Goal: Task Accomplishment & Management: Manage account settings

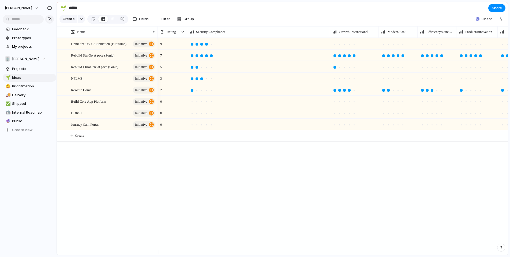
drag, startPoint x: 72, startPoint y: 19, endPoint x: 57, endPoint y: 23, distance: 16.1
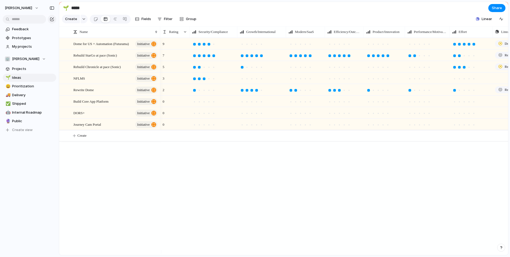
drag, startPoint x: 333, startPoint y: 35, endPoint x: 238, endPoint y: 42, distance: 95.5
click at [238, 42] on div "Name Rating Security/Compliance Growth/International Modern/SaaS Efficiency/Out…" at bounding box center [283, 140] width 449 height 229
drag, startPoint x: 286, startPoint y: 37, endPoint x: 283, endPoint y: 38, distance: 3.1
click at [283, 38] on div at bounding box center [283, 31] width 3 height 11
click at [322, 37] on div at bounding box center [322, 31] width 3 height 11
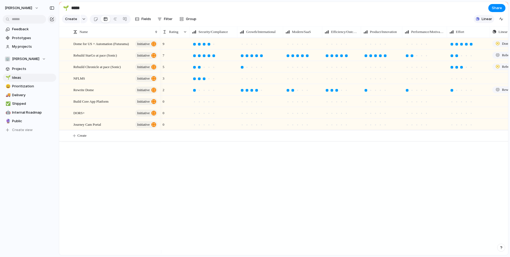
click at [488, 21] on span "Linear" at bounding box center [487, 18] width 10 height 5
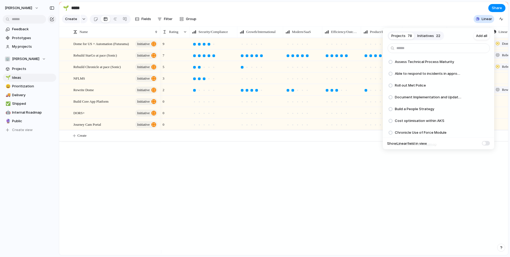
click at [431, 36] on span "Initiatives" at bounding box center [426, 35] width 17 height 5
click at [483, 36] on span "Add all" at bounding box center [481, 35] width 11 height 5
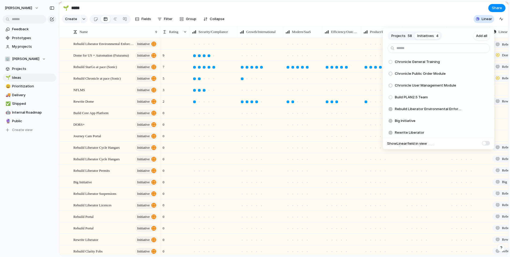
click at [431, 38] on span "Initiatives" at bounding box center [426, 35] width 17 height 5
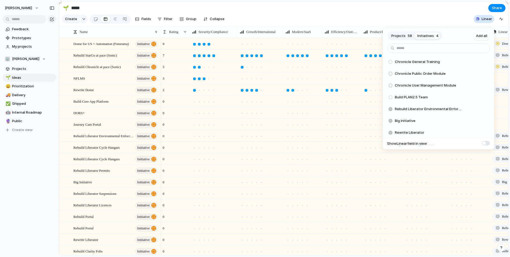
click at [398, 38] on span "Projects" at bounding box center [399, 35] width 14 height 5
click at [425, 37] on span "Initiatives" at bounding box center [426, 35] width 17 height 5
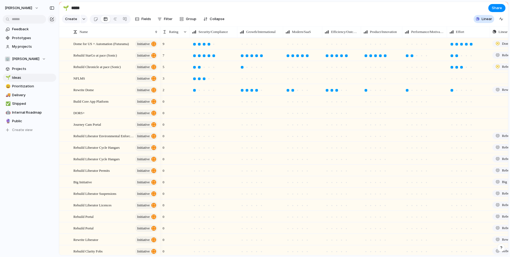
click at [434, 17] on div "Projects 52 Initiatives 0 Add all Chronicle General Training Add Chronicle Publ…" at bounding box center [255, 128] width 510 height 257
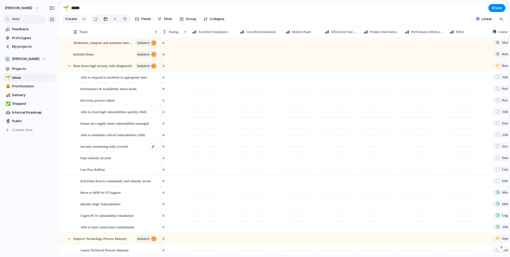
scroll to position [276, 0]
click at [69, 70] on div at bounding box center [69, 67] width 5 height 5
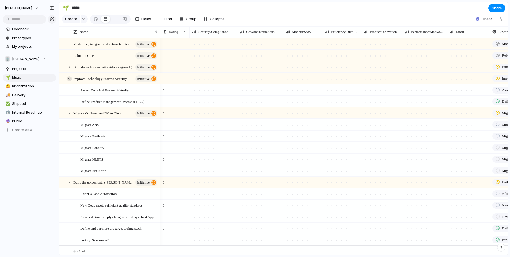
click at [69, 81] on div at bounding box center [69, 78] width 5 height 5
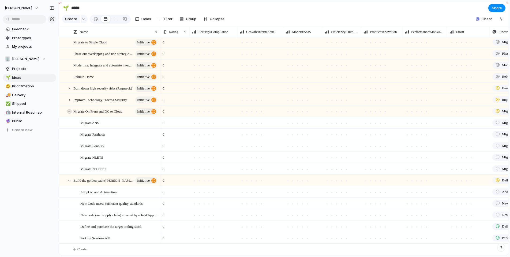
click at [68, 110] on div at bounding box center [69, 111] width 5 height 5
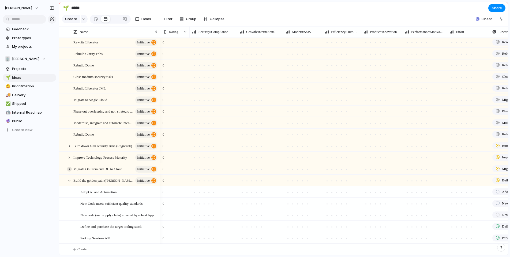
scroll to position [202, 0]
click at [68, 182] on div at bounding box center [69, 180] width 5 height 5
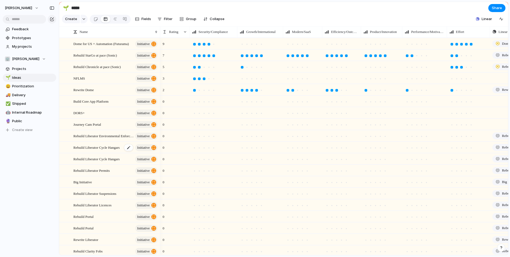
scroll to position [0, 0]
click at [188, 21] on span "Group" at bounding box center [191, 18] width 10 height 5
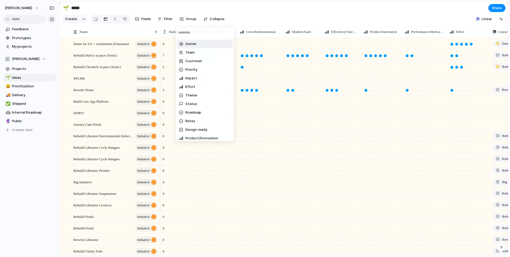
click at [165, 21] on div "Owner Team Customer Priority Impact Effort Theme Status Roadmap Retes Design re…" at bounding box center [255, 128] width 510 height 257
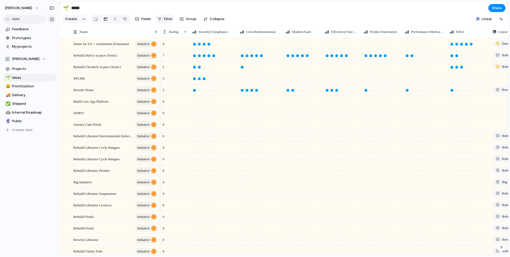
click at [168, 21] on span "Filter" at bounding box center [168, 18] width 9 height 5
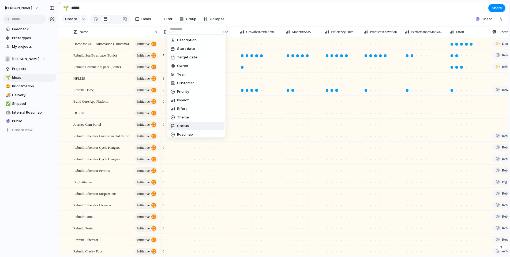
click at [184, 123] on span "Status" at bounding box center [183, 125] width 12 height 5
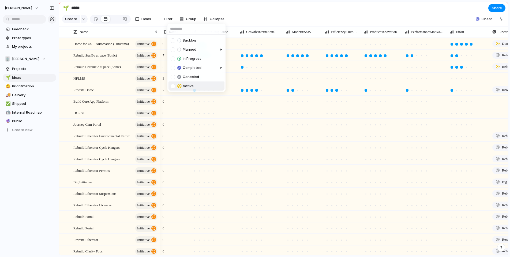
click at [173, 86] on div at bounding box center [173, 86] width 5 height 5
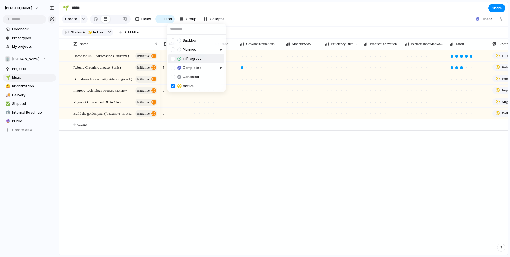
click at [174, 58] on div at bounding box center [173, 59] width 5 height 5
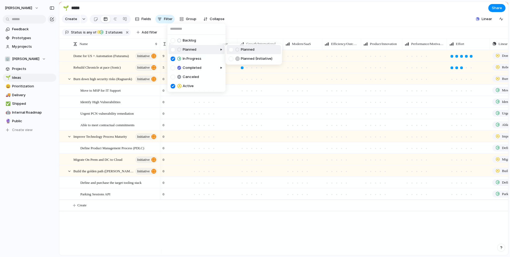
click at [174, 50] on div at bounding box center [200, 54] width 52 height 21
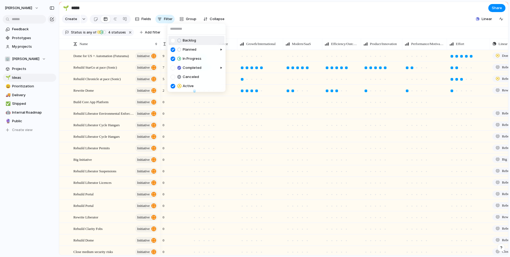
click at [174, 41] on div at bounding box center [173, 40] width 5 height 5
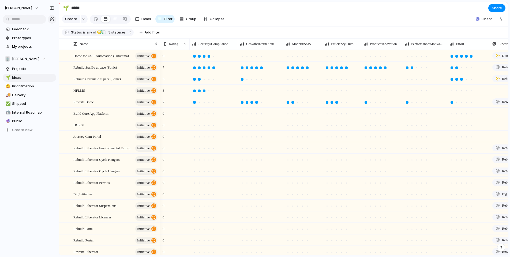
click at [262, 26] on div "Backlog Planned In Progress Completed Canceled Active" at bounding box center [255, 128] width 510 height 257
click at [189, 49] on div at bounding box center [189, 43] width 3 height 11
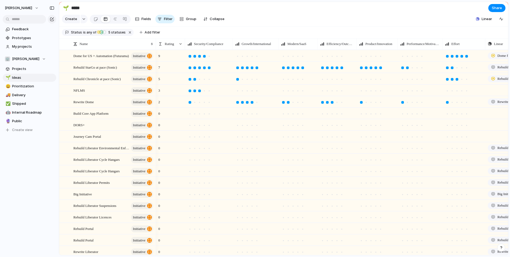
drag, startPoint x: 160, startPoint y: 48, endPoint x: 155, endPoint y: 49, distance: 4.4
click at [155, 49] on div at bounding box center [155, 43] width 3 height 11
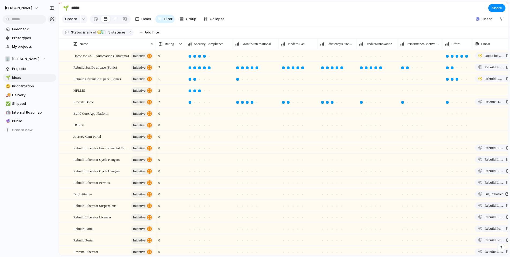
drag, startPoint x: 486, startPoint y: 48, endPoint x: 473, endPoint y: 49, distance: 12.9
click at [473, 49] on div at bounding box center [472, 43] width 3 height 11
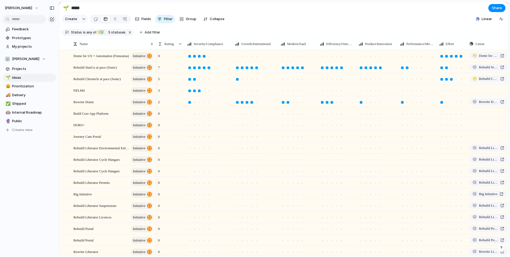
drag, startPoint x: 442, startPoint y: 49, endPoint x: 436, endPoint y: 51, distance: 5.8
click at [436, 50] on div at bounding box center [437, 43] width 3 height 11
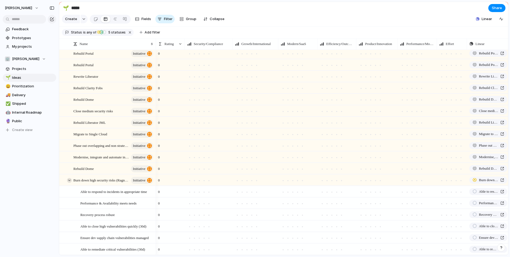
click at [68, 183] on div at bounding box center [69, 180] width 5 height 5
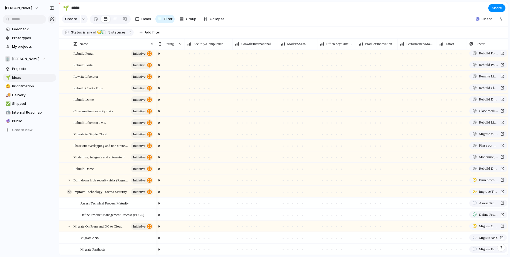
click at [69, 194] on div at bounding box center [69, 192] width 5 height 5
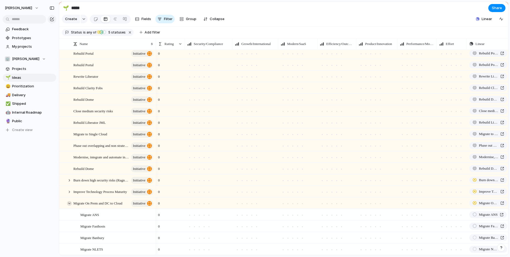
click at [70, 206] on div at bounding box center [69, 203] width 5 height 5
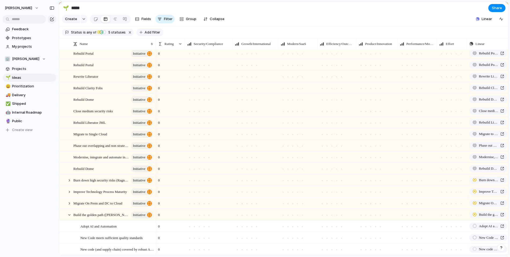
click at [151, 35] on span "Add filter" at bounding box center [153, 32] width 16 height 5
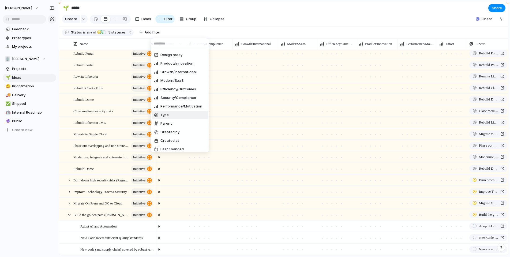
click at [171, 116] on li "Type" at bounding box center [180, 115] width 56 height 9
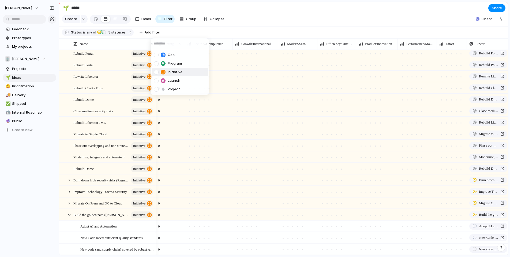
click at [176, 72] on span "Initiative" at bounding box center [175, 71] width 15 height 5
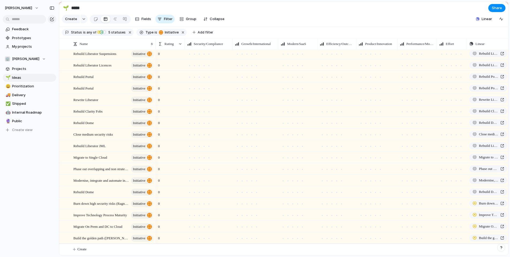
click at [240, 28] on div "Goal Program Initiative Launch Project" at bounding box center [255, 128] width 510 height 257
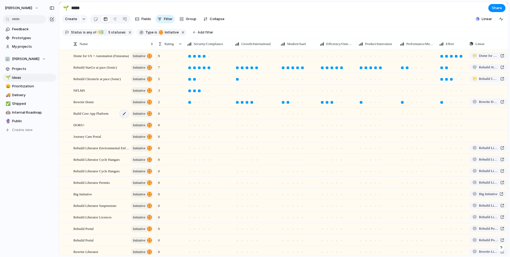
click at [123, 117] on div at bounding box center [124, 113] width 9 height 7
click at [92, 116] on span "Build Core App Platform" at bounding box center [90, 113] width 35 height 6
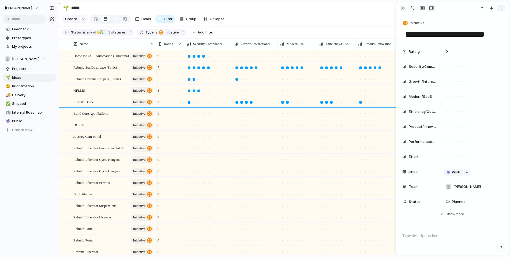
click at [501, 9] on div "button" at bounding box center [501, 8] width 4 height 4
click at [489, 27] on li "Delete" at bounding box center [485, 28] width 40 height 9
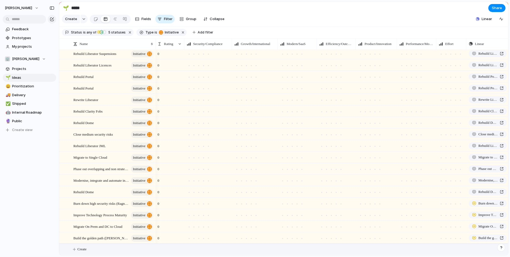
click at [84, 250] on span "Create" at bounding box center [81, 249] width 9 height 5
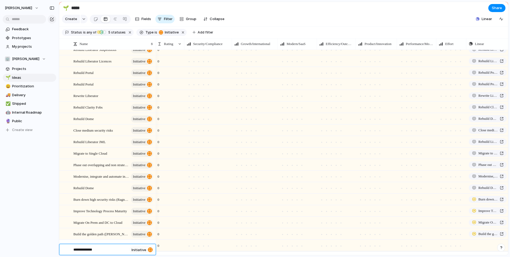
type textarea "**********"
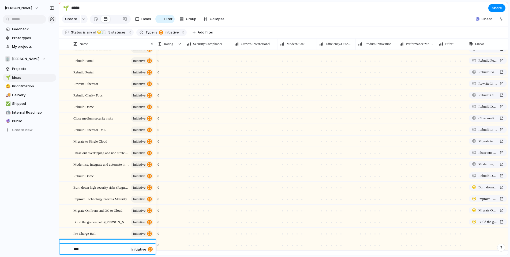
type textarea "*****"
type textarea "******"
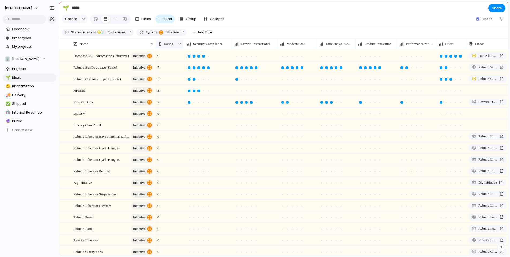
click at [181, 46] on div at bounding box center [180, 44] width 4 height 4
click at [178, 59] on li "Modify" at bounding box center [175, 60] width 37 height 9
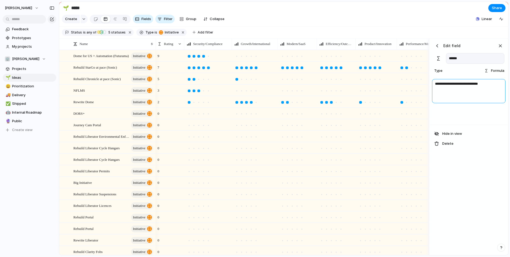
drag, startPoint x: 491, startPoint y: 88, endPoint x: 433, endPoint y: 89, distance: 58.2
click at [433, 89] on textarea "**********" at bounding box center [468, 91] width 73 height 24
drag, startPoint x: 481, startPoint y: 90, endPoint x: 486, endPoint y: 88, distance: 5.3
click at [481, 90] on textarea "**********" at bounding box center [468, 91] width 73 height 24
drag, startPoint x: 475, startPoint y: 88, endPoint x: 490, endPoint y: 88, distance: 15.8
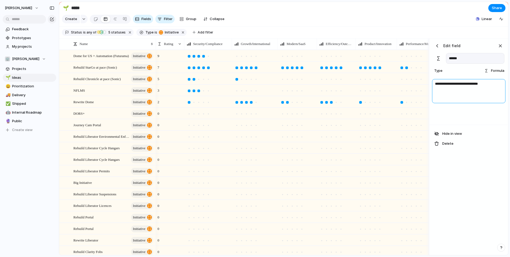
click at [490, 88] on textarea "**********" at bounding box center [468, 91] width 73 height 24
click at [436, 88] on textarea "**********" at bounding box center [468, 91] width 73 height 24
click at [436, 89] on textarea "**********" at bounding box center [468, 91] width 73 height 24
click at [477, 88] on textarea "**********" at bounding box center [468, 91] width 73 height 24
click at [438, 88] on textarea "**********" at bounding box center [468, 91] width 73 height 24
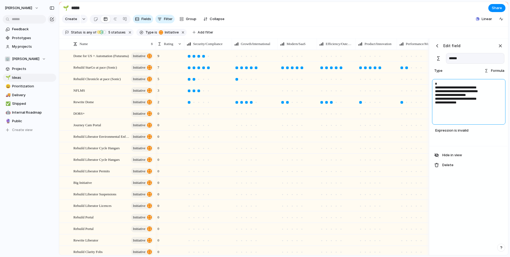
click at [466, 111] on textarea "**********" at bounding box center [468, 102] width 73 height 46
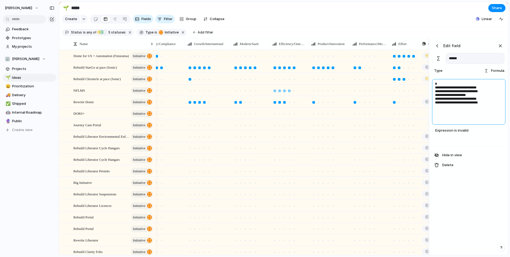
scroll to position [0, 66]
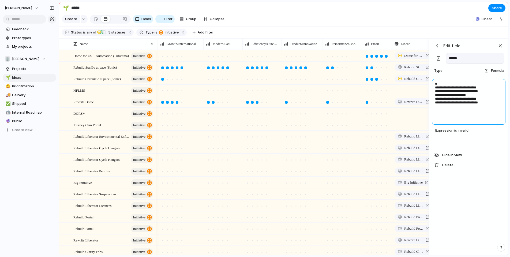
click at [445, 117] on textarea "**********" at bounding box center [468, 102] width 73 height 46
type textarea "**********"
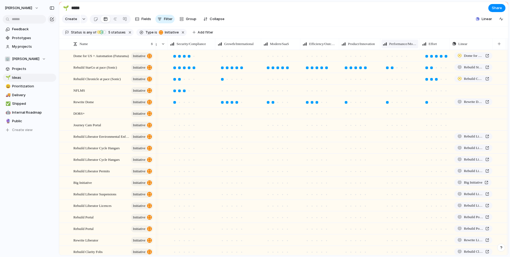
scroll to position [0, 23]
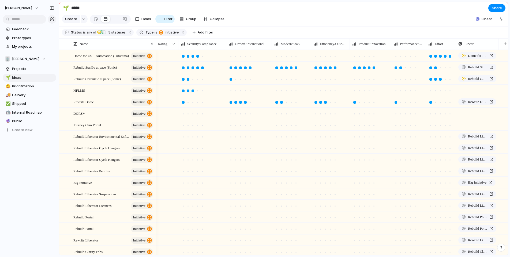
drag, startPoint x: 362, startPoint y: 47, endPoint x: 357, endPoint y: 54, distance: 8.3
click at [357, 54] on div "Name Rating Security/Compliance Growth/International Modern/SaaS Efficiency/Out…" at bounding box center [283, 146] width 449 height 217
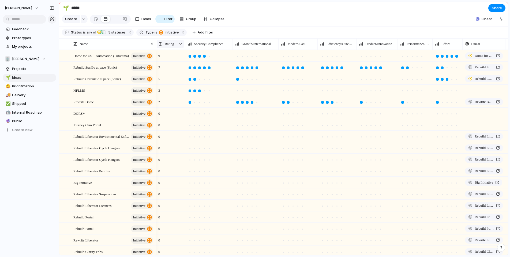
click at [180, 46] on div at bounding box center [181, 44] width 4 height 4
click at [177, 57] on span "Modify" at bounding box center [173, 59] width 12 height 5
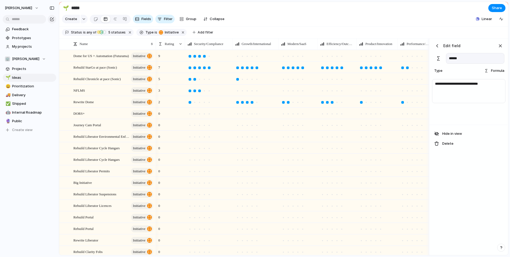
click at [492, 73] on span "Formula" at bounding box center [497, 70] width 13 height 5
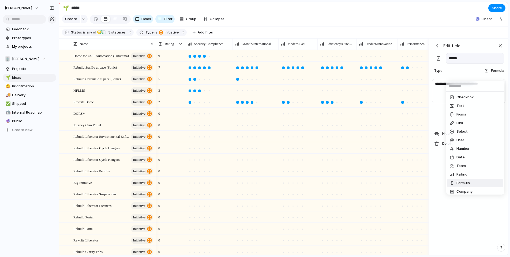
click at [485, 75] on div "Checkbox Text Figma Link Select User Number Date Team Rating Formula Company" at bounding box center [255, 128] width 510 height 257
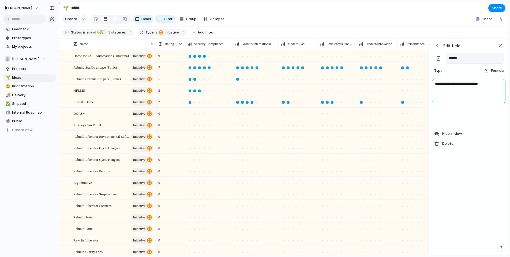
drag, startPoint x: 490, startPoint y: 88, endPoint x: 423, endPoint y: 88, distance: 66.5
click at [423, 88] on div "Press ENTER to sort. Name Rating Security/Compliance Growth/International Moder…" at bounding box center [283, 147] width 449 height 217
click at [473, 88] on textarea "**********" at bounding box center [468, 91] width 73 height 24
drag, startPoint x: 473, startPoint y: 88, endPoint x: 491, endPoint y: 88, distance: 17.2
click at [491, 88] on textarea "**********" at bounding box center [468, 91] width 73 height 24
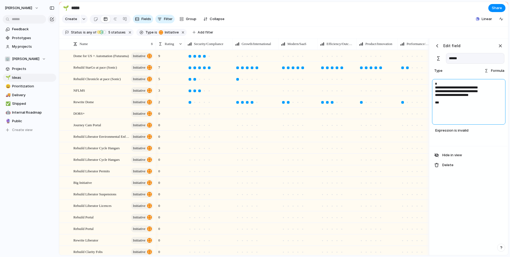
type textarea "**********"
click at [472, 146] on div "**********" at bounding box center [469, 112] width 78 height 68
click at [438, 49] on div "button" at bounding box center [437, 45] width 5 height 5
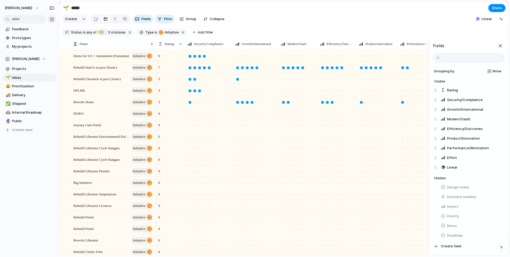
click at [213, 72] on div at bounding box center [209, 67] width 47 height 10
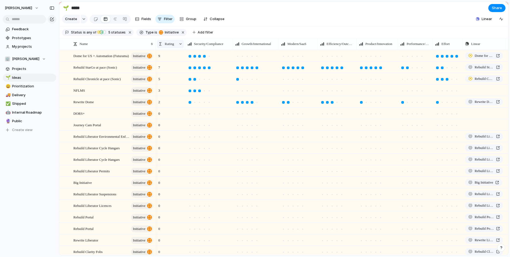
click at [179, 46] on div at bounding box center [181, 44] width 4 height 4
click at [179, 58] on span "Modify" at bounding box center [173, 59] width 12 height 5
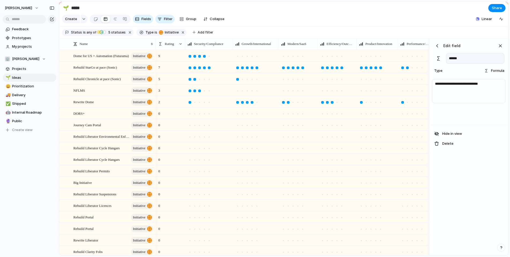
scroll to position [0, 0]
click at [484, 88] on textarea "**********" at bounding box center [468, 91] width 73 height 24
click at [490, 89] on textarea "**********" at bounding box center [468, 91] width 73 height 24
type textarea "**********"
click at [477, 125] on div "**********" at bounding box center [469, 103] width 78 height 51
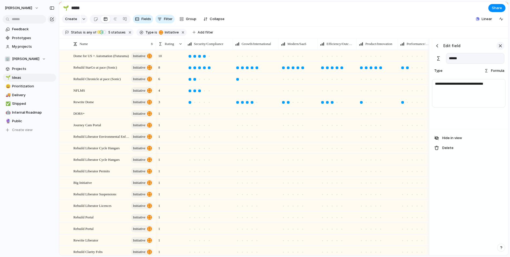
click at [501, 49] on div "button" at bounding box center [501, 46] width 6 height 6
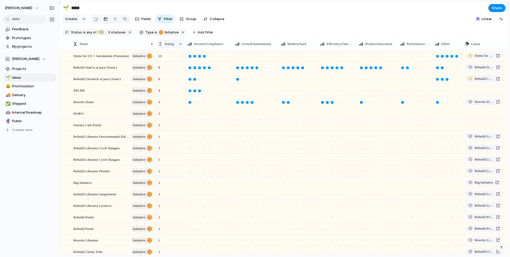
click at [180, 46] on div at bounding box center [181, 44] width 4 height 4
click at [180, 58] on li "Modify" at bounding box center [176, 59] width 37 height 9
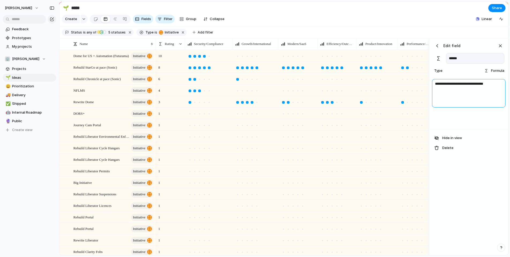
click at [495, 87] on textarea "**********" at bounding box center [468, 93] width 73 height 28
type textarea "**********"
click at [500, 49] on div "button" at bounding box center [501, 46] width 6 height 6
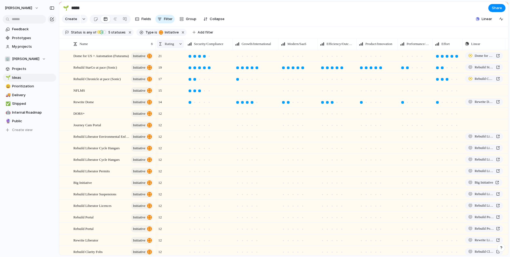
click at [182, 46] on div at bounding box center [181, 44] width 4 height 4
click at [175, 59] on span "Modify" at bounding box center [173, 59] width 12 height 5
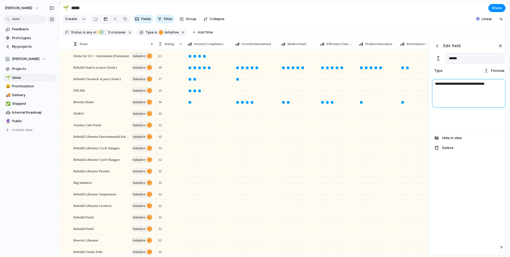
drag, startPoint x: 476, startPoint y: 89, endPoint x: 496, endPoint y: 88, distance: 20.4
click at [496, 88] on textarea "**********" at bounding box center [468, 93] width 73 height 28
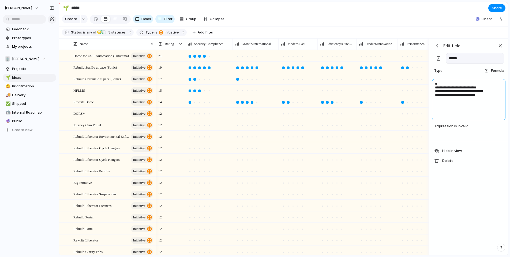
drag, startPoint x: 462, startPoint y: 101, endPoint x: 470, endPoint y: 97, distance: 9.0
click at [461, 101] on textarea "**********" at bounding box center [468, 99] width 73 height 41
type textarea "**********"
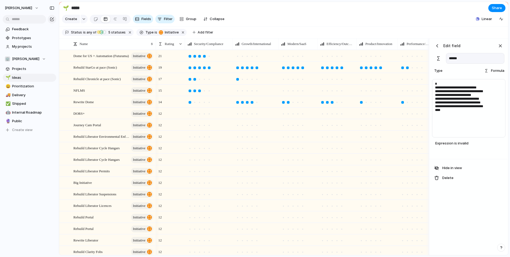
type textarea "**********"
click at [501, 49] on div "button" at bounding box center [501, 46] width 6 height 6
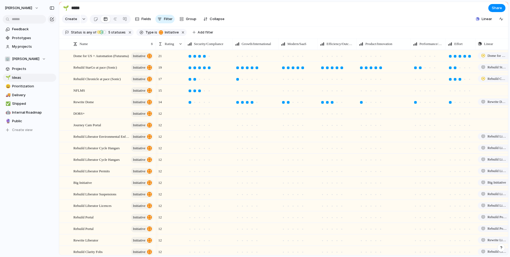
drag, startPoint x: 399, startPoint y: 49, endPoint x: 411, endPoint y: 49, distance: 12.3
click at [411, 49] on div at bounding box center [410, 43] width 3 height 11
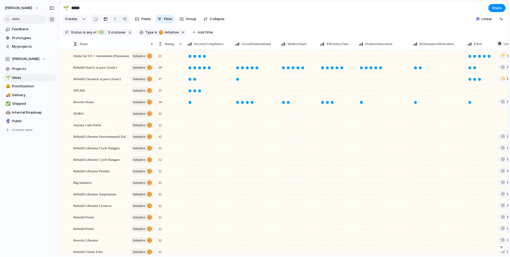
drag, startPoint x: 450, startPoint y: 49, endPoint x: 466, endPoint y: 49, distance: 16.1
click at [466, 49] on div at bounding box center [465, 43] width 3 height 11
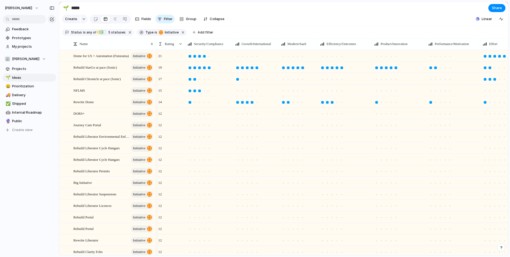
drag, startPoint x: 357, startPoint y: 48, endPoint x: 371, endPoint y: 48, distance: 14.5
click at [372, 48] on div at bounding box center [372, 43] width 3 height 11
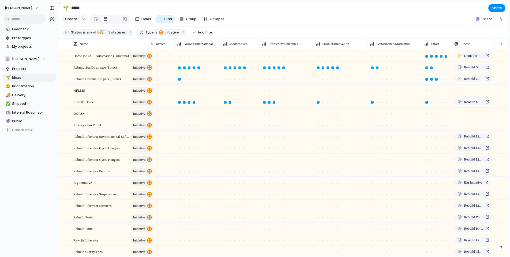
click at [155, 55] on div "Dome for US + Automation (Futurama) initiative" at bounding box center [110, 55] width 89 height 11
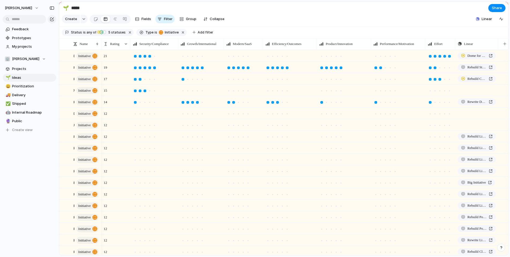
drag, startPoint x: 155, startPoint y: 52, endPoint x: 101, endPoint y: 57, distance: 54.9
click at [101, 57] on div "Name Rating Security/Compliance Growth/International Modern/SaaS Efficiency/Out…" at bounding box center [283, 146] width 449 height 217
click at [53, 11] on button "button" at bounding box center [52, 8] width 9 height 9
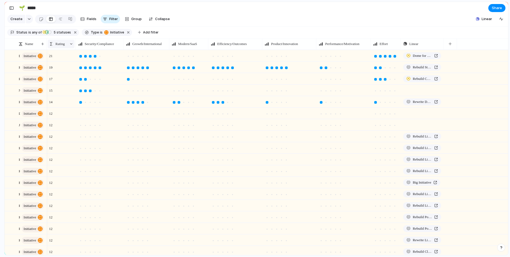
click at [72, 46] on div at bounding box center [71, 44] width 4 height 4
click at [72, 57] on li "Modify" at bounding box center [67, 59] width 37 height 9
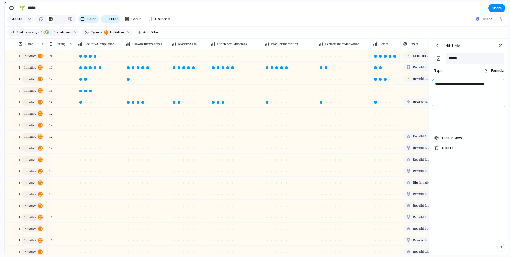
click at [473, 90] on textarea "**********" at bounding box center [468, 93] width 73 height 28
paste textarea "**********"
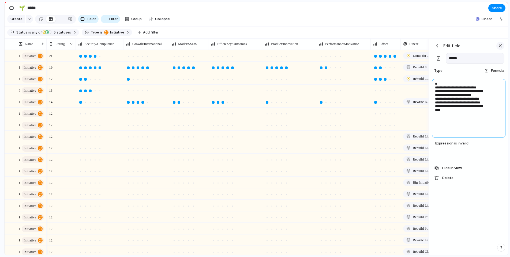
type textarea "**********"
click at [500, 49] on div "button" at bounding box center [501, 46] width 6 height 6
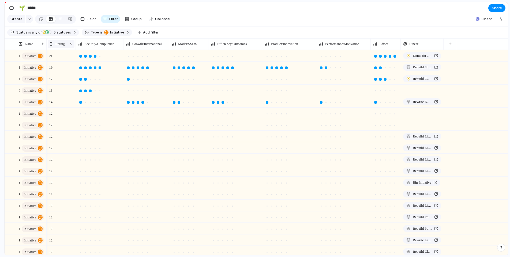
click at [72, 46] on div at bounding box center [71, 44] width 4 height 4
click at [71, 61] on li "Modify" at bounding box center [67, 59] width 37 height 9
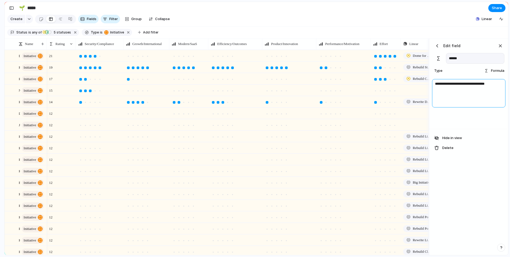
click at [448, 94] on textarea "**********" at bounding box center [468, 93] width 73 height 28
paste textarea "**********"
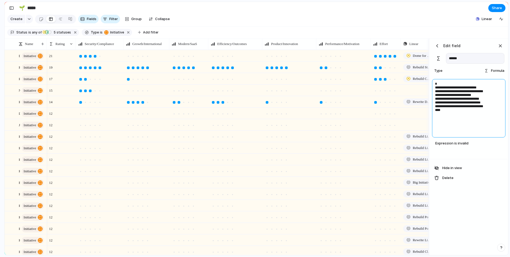
click at [466, 105] on textarea "**********" at bounding box center [468, 108] width 73 height 58
click at [455, 127] on textarea "**********" at bounding box center [468, 108] width 73 height 58
drag, startPoint x: 498, startPoint y: 114, endPoint x: 490, endPoint y: 98, distance: 17.6
click at [490, 98] on textarea "**********" at bounding box center [468, 108] width 73 height 58
click at [494, 98] on textarea "**********" at bounding box center [468, 108] width 73 height 58
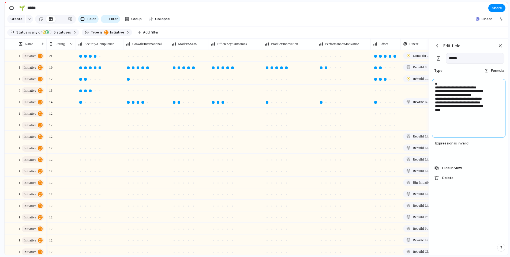
drag, startPoint x: 490, startPoint y: 98, endPoint x: 498, endPoint y: 114, distance: 18.1
click at [498, 114] on textarea "**********" at bounding box center [468, 108] width 73 height 58
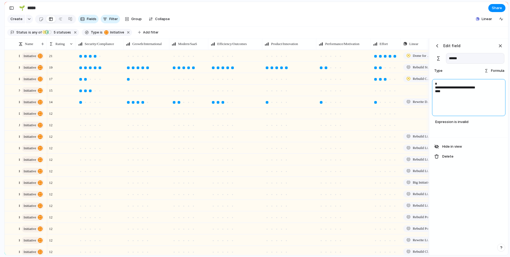
paste textarea "**********"
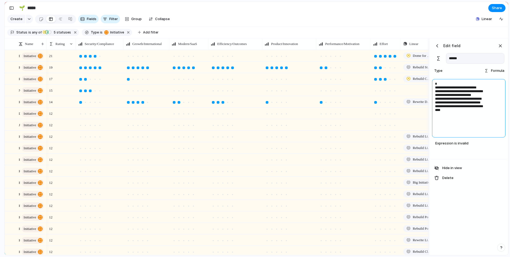
click at [480, 93] on textarea "**********" at bounding box center [468, 108] width 73 height 58
click at [483, 97] on textarea "**********" at bounding box center [468, 108] width 73 height 58
click at [472, 102] on textarea "**********" at bounding box center [468, 108] width 73 height 58
click at [484, 106] on textarea "**********" at bounding box center [468, 108] width 73 height 58
click at [482, 110] on textarea "**********" at bounding box center [468, 108] width 73 height 58
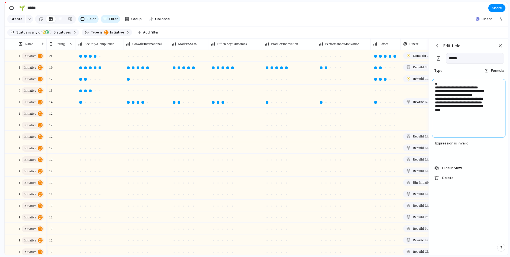
click at [490, 114] on textarea "**********" at bounding box center [468, 108] width 73 height 58
click at [469, 124] on textarea "**********" at bounding box center [468, 108] width 73 height 58
click at [474, 97] on textarea "**********" at bounding box center [468, 108] width 73 height 58
click at [446, 118] on textarea "**********" at bounding box center [468, 108] width 73 height 58
click at [443, 127] on textarea "**********" at bounding box center [468, 108] width 73 height 58
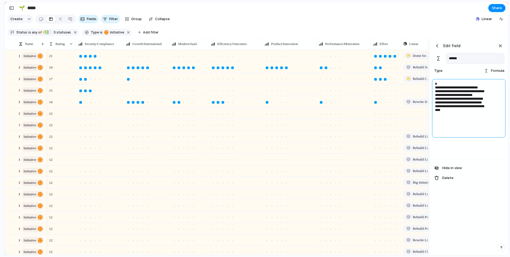
click at [443, 120] on textarea "**********" at bounding box center [468, 108] width 73 height 58
click at [468, 138] on textarea "**********" at bounding box center [468, 110] width 73 height 63
click at [447, 127] on textarea "**********" at bounding box center [468, 110] width 73 height 63
click at [475, 127] on textarea "**********" at bounding box center [468, 110] width 73 height 63
type textarea "**********"
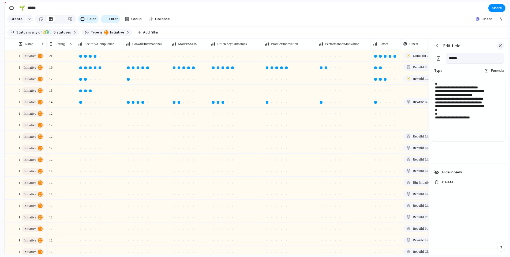
click at [501, 49] on div "button" at bounding box center [501, 46] width 6 height 6
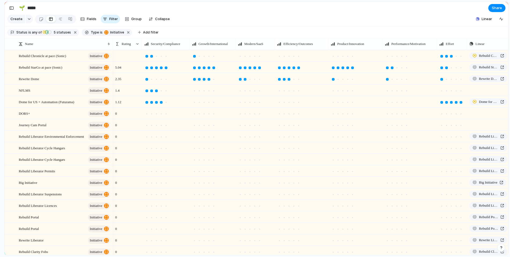
drag, startPoint x: 46, startPoint y: 45, endPoint x: 113, endPoint y: 53, distance: 66.7
click at [113, 50] on div at bounding box center [112, 43] width 3 height 11
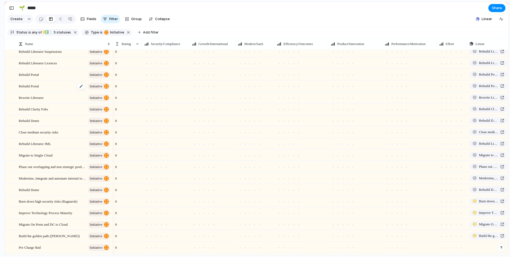
scroll to position [143, 0]
click at [166, 203] on div at bounding box center [166, 202] width 3 height 3
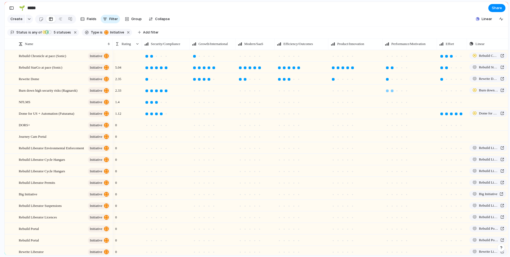
click at [394, 92] on div at bounding box center [392, 91] width 3 height 3
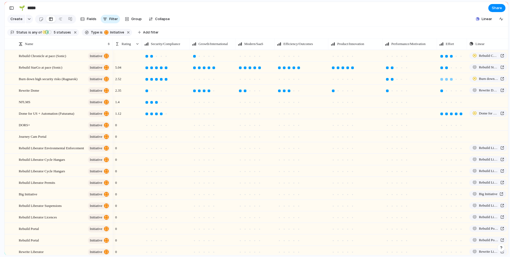
click at [452, 81] on div at bounding box center [451, 79] width 3 height 3
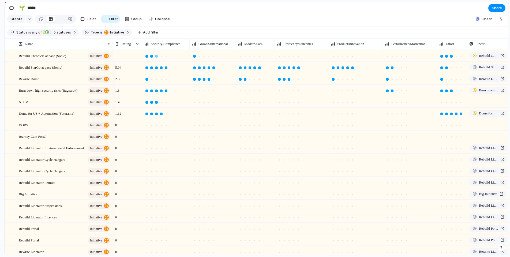
click at [157, 58] on div at bounding box center [156, 56] width 3 height 3
click at [339, 58] on div at bounding box center [338, 56] width 3 height 3
click at [246, 58] on div at bounding box center [245, 56] width 3 height 3
click at [284, 58] on div at bounding box center [284, 56] width 3 height 3
click at [387, 58] on div at bounding box center [387, 56] width 3 height 3
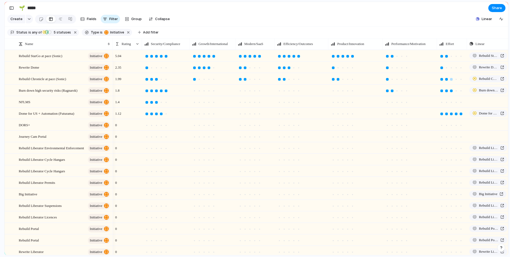
click at [446, 81] on div at bounding box center [447, 79] width 3 height 3
click at [157, 69] on div at bounding box center [156, 67] width 3 height 3
click at [339, 69] on div at bounding box center [338, 67] width 3 height 3
click at [453, 69] on div at bounding box center [451, 67] width 3 height 3
click at [157, 58] on div at bounding box center [156, 56] width 3 height 3
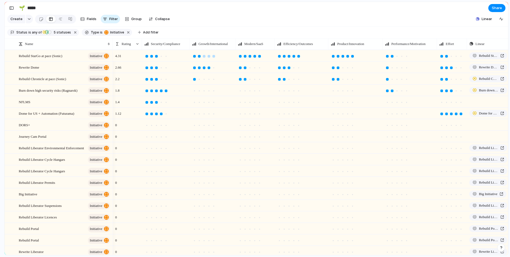
click at [201, 59] on div at bounding box center [199, 56] width 5 height 5
click at [245, 58] on div at bounding box center [245, 56] width 3 height 3
click at [283, 58] on div at bounding box center [284, 56] width 3 height 3
click at [339, 58] on div at bounding box center [338, 56] width 3 height 3
click at [393, 69] on div at bounding box center [392, 67] width 3 height 3
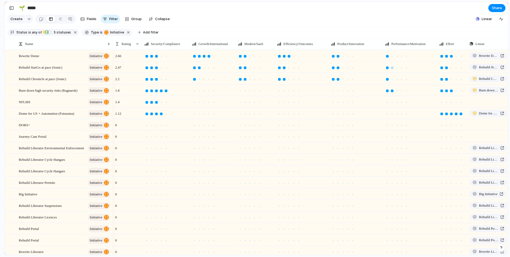
click at [388, 69] on div at bounding box center [387, 67] width 3 height 3
click at [152, 58] on div at bounding box center [151, 56] width 3 height 3
click at [152, 69] on div at bounding box center [151, 67] width 3 height 3
click at [138, 46] on div at bounding box center [138, 44] width 4 height 4
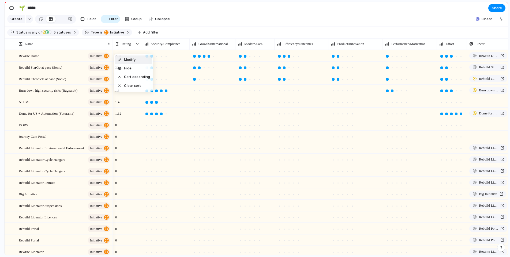
click at [138, 59] on li "Modify" at bounding box center [133, 59] width 37 height 9
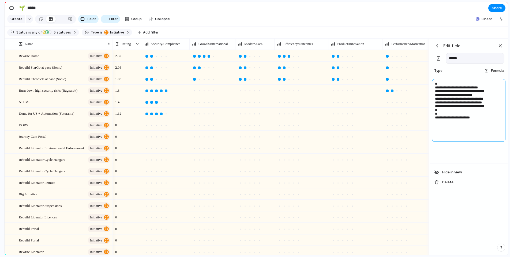
click at [477, 93] on textarea "**********" at bounding box center [468, 110] width 73 height 63
click at [501, 49] on div "button" at bounding box center [501, 46] width 6 height 6
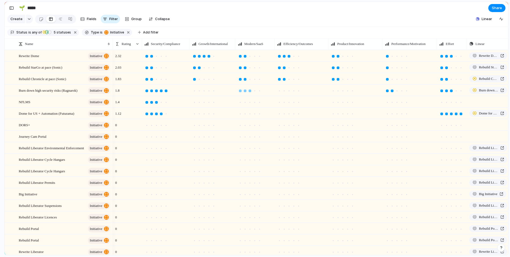
click at [251, 93] on div at bounding box center [250, 90] width 5 height 5
click at [138, 46] on div at bounding box center [138, 44] width 4 height 4
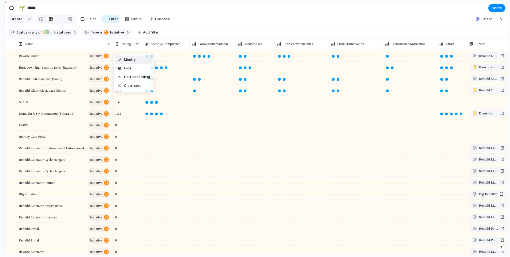
click at [135, 60] on span "Modify" at bounding box center [130, 59] width 12 height 5
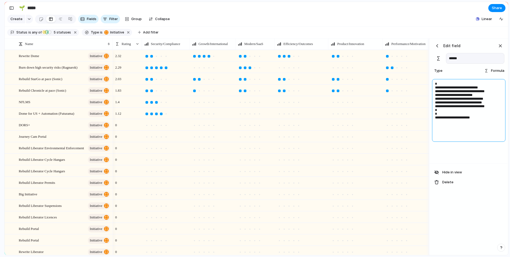
click at [478, 92] on textarea "**********" at bounding box center [468, 110] width 73 height 63
type textarea "**********"
click at [454, 157] on div "**********" at bounding box center [469, 121] width 78 height 86
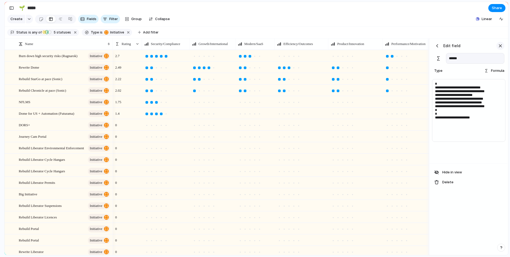
click at [500, 49] on div "button" at bounding box center [501, 46] width 6 height 6
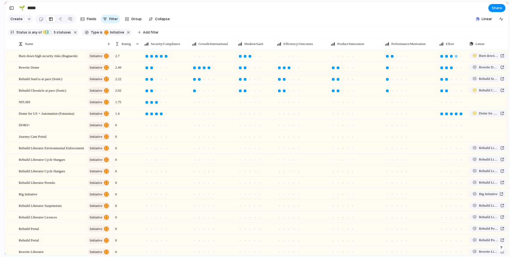
click at [456, 58] on div at bounding box center [456, 56] width 3 height 3
click at [147, 104] on div at bounding box center [147, 102] width 3 height 3
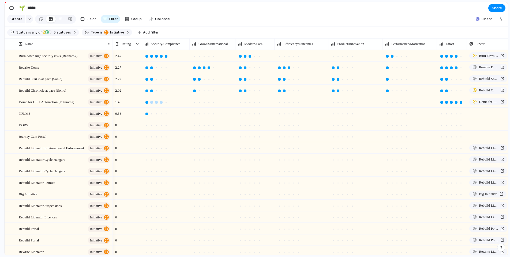
click at [147, 104] on div at bounding box center [147, 102] width 3 height 3
click at [213, 115] on div at bounding box center [214, 114] width 3 height 3
click at [251, 104] on div at bounding box center [250, 102] width 3 height 3
click at [295, 105] on div at bounding box center [294, 102] width 5 height 5
click at [347, 104] on div at bounding box center [348, 102] width 3 height 3
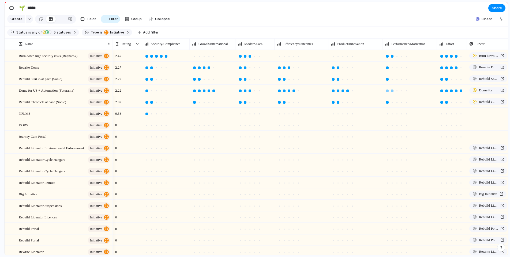
click at [394, 93] on div at bounding box center [392, 90] width 5 height 5
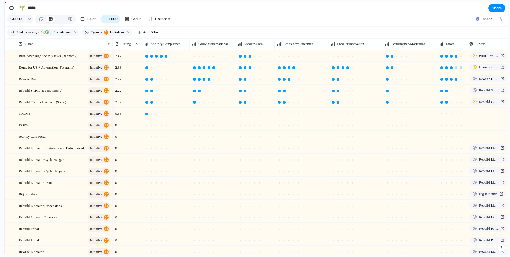
click at [453, 69] on div at bounding box center [451, 67] width 3 height 3
click at [447, 58] on div at bounding box center [447, 56] width 3 height 3
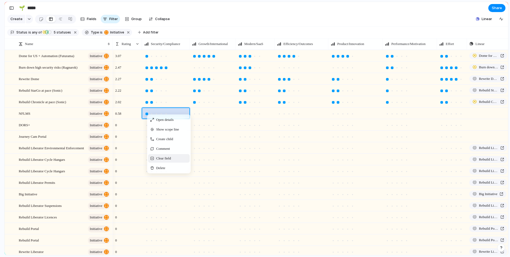
click at [171, 161] on span "Clear field" at bounding box center [163, 158] width 15 height 5
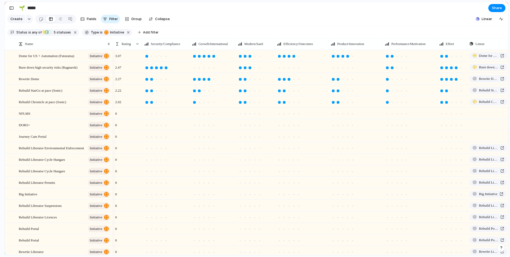
scroll to position [1, 0]
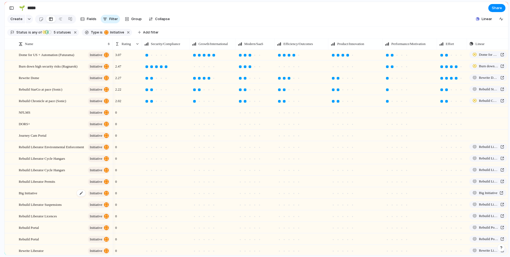
click at [47, 198] on div "Big Initiative initiative" at bounding box center [65, 193] width 92 height 11
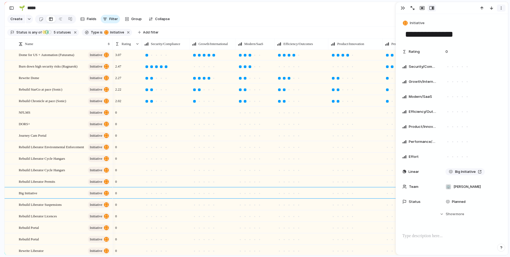
click at [501, 9] on div "button" at bounding box center [501, 8] width 4 height 4
click at [483, 28] on span "Delete" at bounding box center [478, 27] width 11 height 5
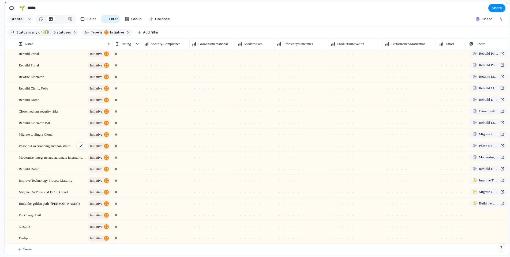
scroll to position [162, 0]
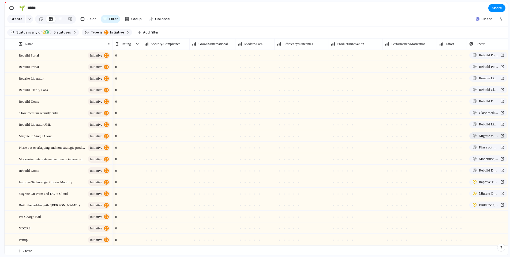
click at [484, 139] on span "Migrate to Single Cloud" at bounding box center [488, 135] width 19 height 5
click at [157, 149] on div at bounding box center [156, 148] width 3 height 3
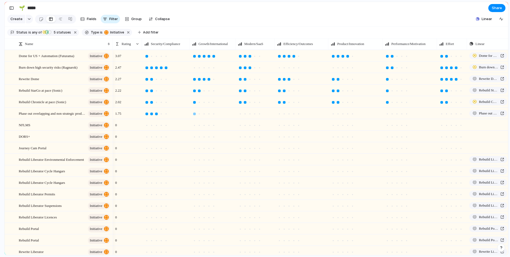
click at [195, 115] on div at bounding box center [194, 114] width 3 height 3
click at [246, 115] on div at bounding box center [245, 114] width 3 height 3
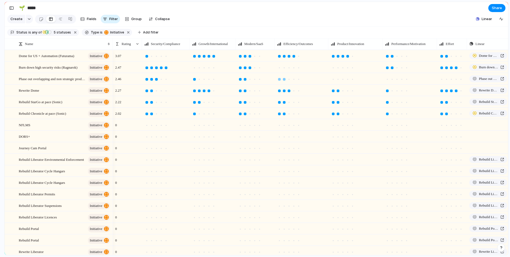
click at [286, 81] on div at bounding box center [284, 79] width 3 height 3
click at [453, 69] on div at bounding box center [451, 67] width 3 height 3
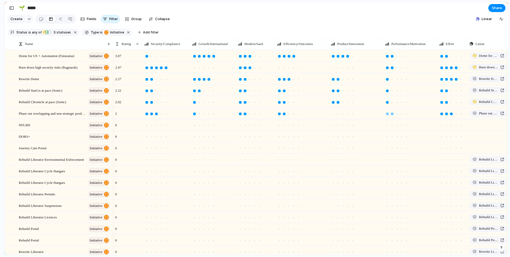
click at [393, 115] on div at bounding box center [392, 114] width 3 height 3
click at [334, 104] on div at bounding box center [333, 102] width 3 height 3
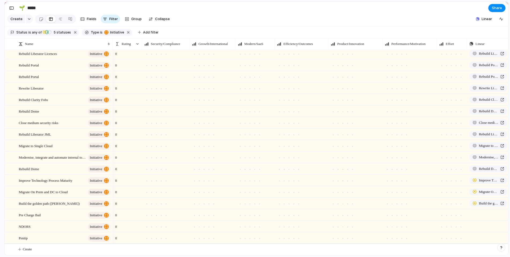
scroll to position [168, 0]
click at [482, 169] on span "Rebuild Dome" at bounding box center [488, 168] width 19 height 5
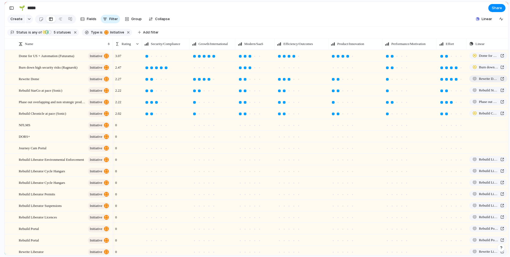
click at [483, 82] on span "Rewrite Dome" at bounding box center [488, 78] width 19 height 5
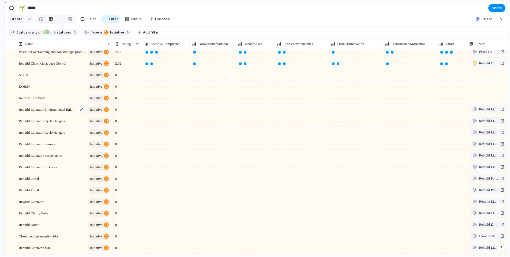
scroll to position [43, 0]
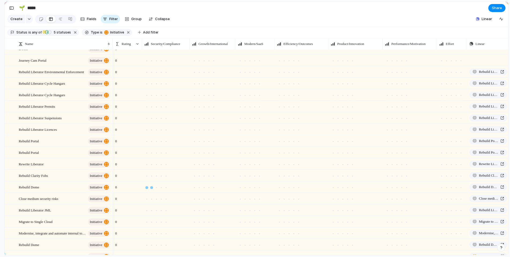
click at [153, 189] on div at bounding box center [151, 187] width 3 height 3
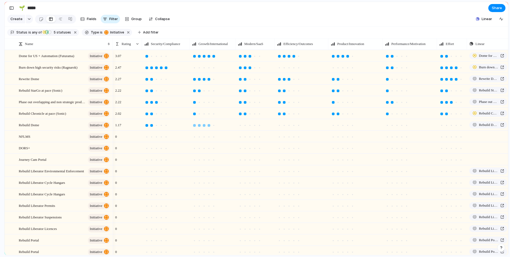
click at [209, 127] on div at bounding box center [209, 125] width 3 height 3
click at [246, 115] on div at bounding box center [245, 114] width 3 height 3
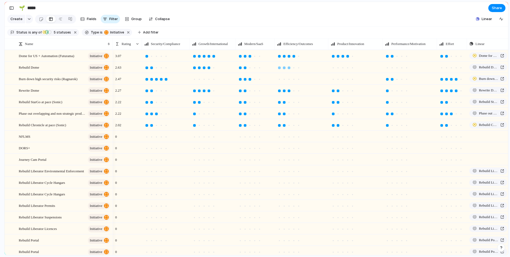
click at [288, 69] on div at bounding box center [289, 67] width 3 height 3
click at [338, 58] on div at bounding box center [338, 56] width 3 height 3
click at [387, 58] on div at bounding box center [387, 56] width 3 height 3
click at [456, 58] on div at bounding box center [456, 56] width 3 height 3
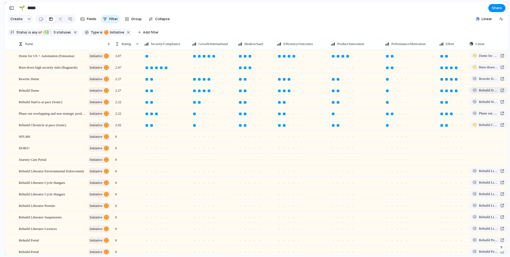
click at [487, 93] on span "Rebuild Dome" at bounding box center [488, 90] width 19 height 5
click at [54, 84] on div "Rewrite Dome initiative" at bounding box center [65, 78] width 92 height 11
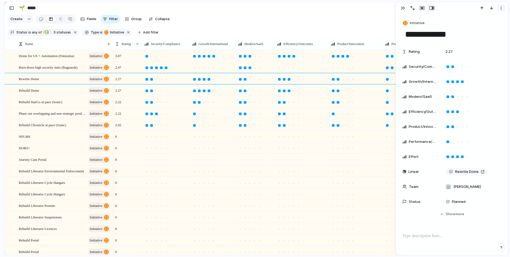
click at [501, 8] on div "button" at bounding box center [501, 8] width 4 height 4
click at [494, 28] on li "Delete" at bounding box center [485, 28] width 40 height 9
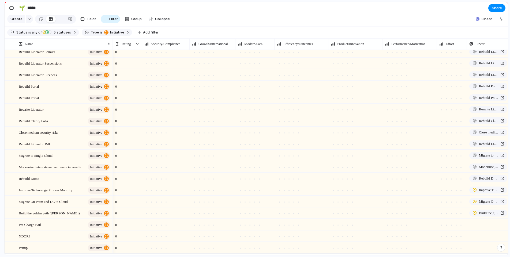
scroll to position [156, 0]
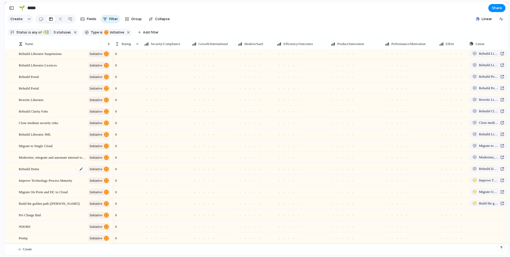
click at [54, 170] on div "Rebuild Dome initiative" at bounding box center [65, 169] width 92 height 11
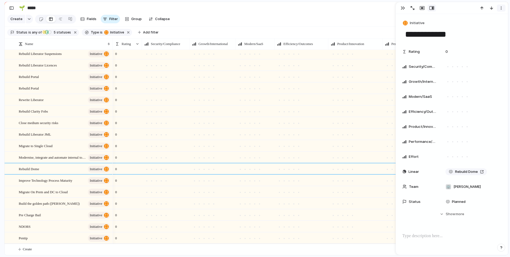
click at [502, 8] on div "button" at bounding box center [501, 8] width 4 height 4
click at [475, 27] on span "Delete" at bounding box center [478, 27] width 11 height 5
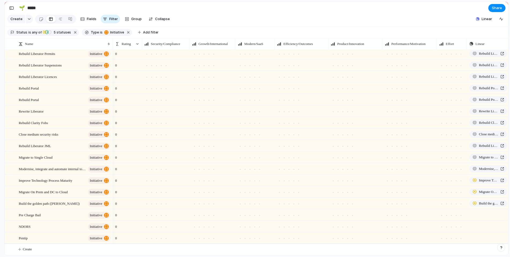
scroll to position [145, 0]
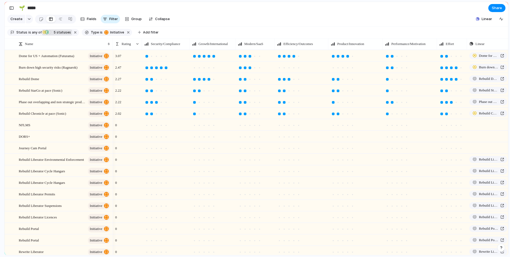
click at [57, 35] on span "5 statuses" at bounding box center [61, 32] width 19 height 5
click at [187, 36] on div "Backlog Planned In Progress Completed Canceled Active" at bounding box center [255, 128] width 510 height 257
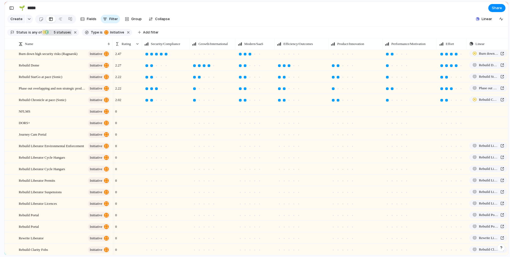
scroll to position [14, 0]
click at [48, 231] on div "Rebuild Portal initiative" at bounding box center [65, 226] width 92 height 11
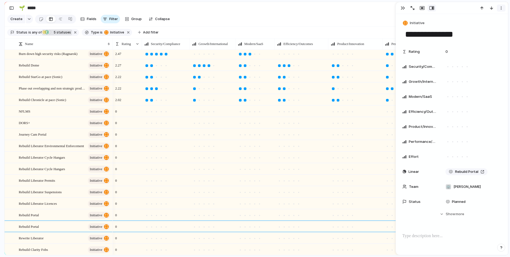
click at [502, 8] on div "button" at bounding box center [501, 8] width 4 height 4
click at [483, 27] on span "Delete" at bounding box center [478, 27] width 11 height 5
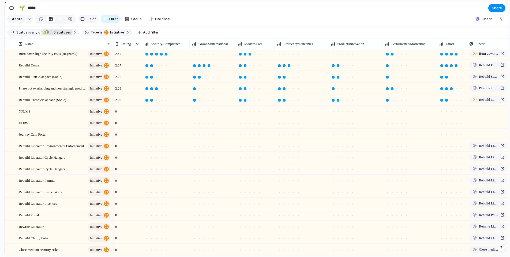
click at [87, 22] on span "Fields" at bounding box center [92, 18] width 10 height 5
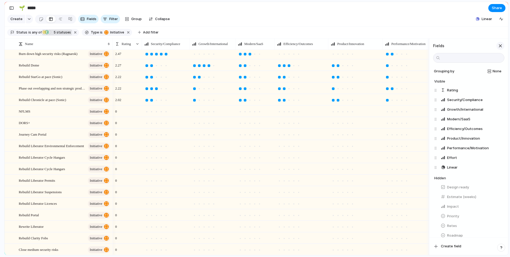
click at [501, 49] on div "button" at bounding box center [501, 46] width 6 height 6
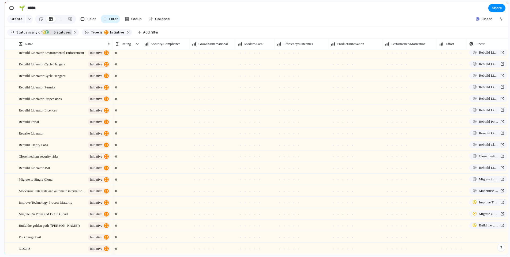
scroll to position [133, 0]
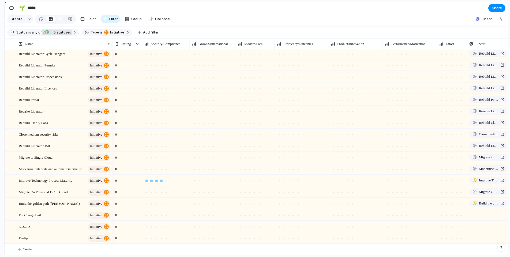
click at [161, 182] on div at bounding box center [161, 181] width 3 height 3
click at [162, 193] on div at bounding box center [161, 192] width 3 height 3
click at [157, 205] on div at bounding box center [156, 204] width 3 height 3
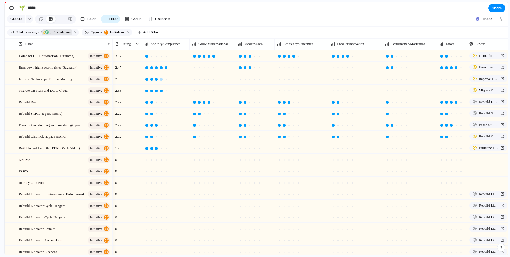
click at [157, 81] on div at bounding box center [156, 79] width 3 height 3
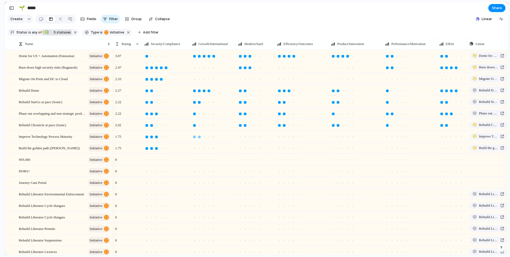
click at [199, 138] on div at bounding box center [199, 137] width 3 height 3
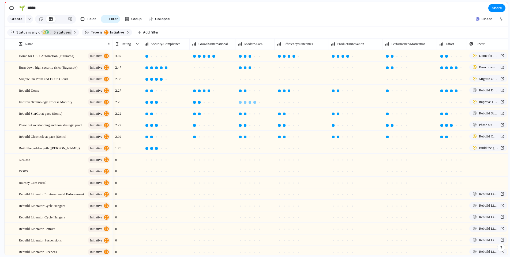
click at [255, 104] on div at bounding box center [255, 102] width 3 height 3
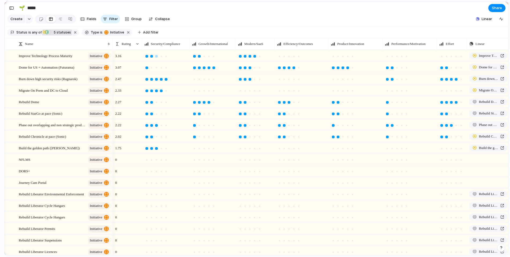
click at [153, 58] on div at bounding box center [151, 56] width 3 height 3
click at [199, 81] on div at bounding box center [199, 79] width 3 height 3
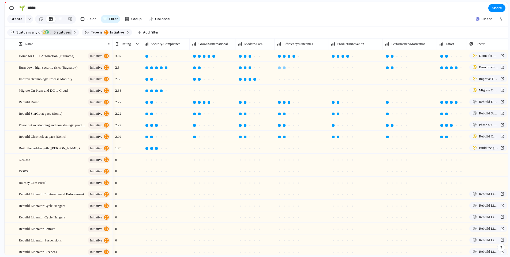
click at [285, 69] on div at bounding box center [284, 67] width 3 height 3
click at [335, 70] on div at bounding box center [333, 67] width 5 height 5
click at [452, 81] on div at bounding box center [451, 79] width 3 height 3
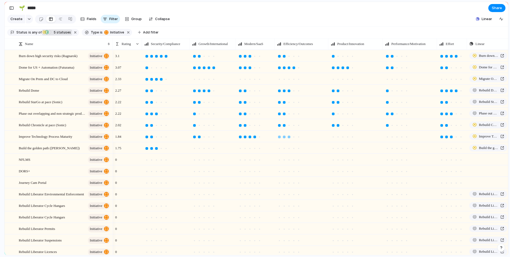
click at [290, 138] on div at bounding box center [289, 137] width 3 height 3
click at [343, 127] on div at bounding box center [343, 125] width 3 height 3
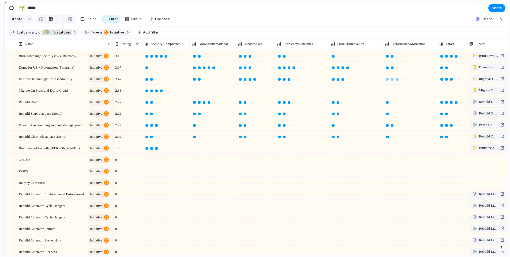
click at [396, 81] on div at bounding box center [397, 79] width 3 height 3
click at [195, 92] on div at bounding box center [194, 91] width 3 height 3
click at [251, 92] on div at bounding box center [250, 91] width 3 height 3
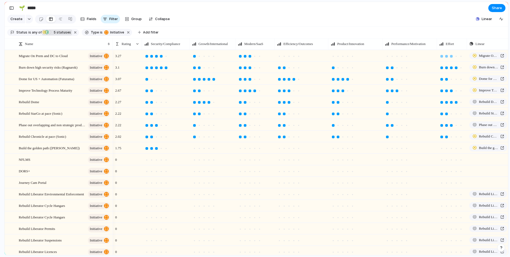
click at [453, 58] on div at bounding box center [451, 56] width 3 height 3
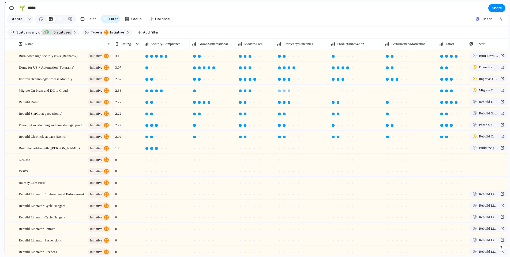
click at [289, 92] on div at bounding box center [289, 91] width 3 height 3
click at [334, 81] on div at bounding box center [333, 79] width 3 height 3
click at [392, 81] on div at bounding box center [392, 79] width 3 height 3
click at [200, 150] on div at bounding box center [199, 148] width 3 height 3
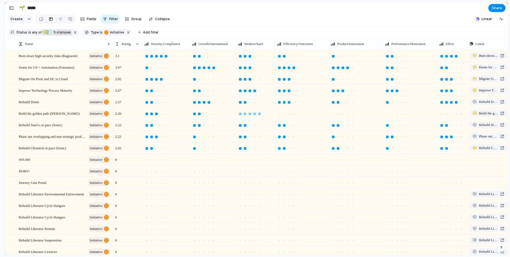
click at [261, 116] on div at bounding box center [259, 114] width 5 height 5
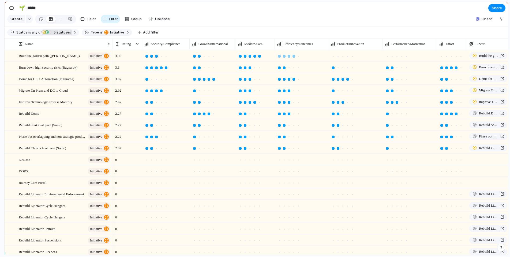
click at [295, 58] on div at bounding box center [294, 56] width 3 height 3
click at [344, 58] on div at bounding box center [343, 56] width 3 height 3
click at [398, 58] on div at bounding box center [397, 56] width 3 height 3
click at [452, 58] on div at bounding box center [451, 56] width 3 height 3
click at [443, 150] on div at bounding box center [442, 148] width 3 height 3
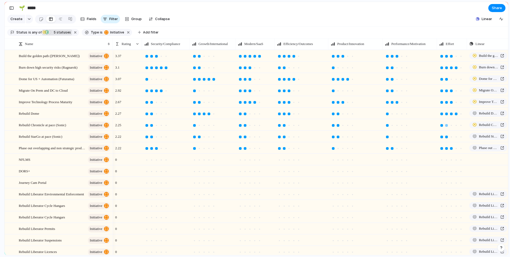
click at [446, 127] on div at bounding box center [447, 125] width 3 height 3
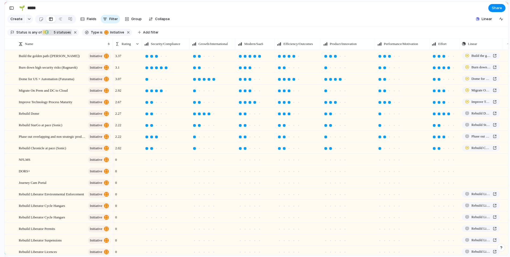
drag, startPoint x: 328, startPoint y: 47, endPoint x: 320, endPoint y: 49, distance: 7.8
click at [320, 49] on div at bounding box center [321, 43] width 3 height 11
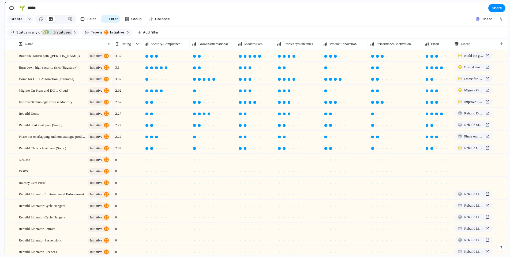
drag, startPoint x: 374, startPoint y: 48, endPoint x: 367, endPoint y: 50, distance: 7.6
click at [367, 50] on div at bounding box center [367, 43] width 3 height 11
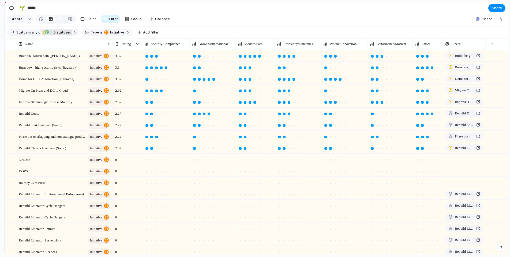
drag, startPoint x: 420, startPoint y: 48, endPoint x: 413, endPoint y: 49, distance: 7.1
click at [413, 49] on div at bounding box center [413, 43] width 3 height 11
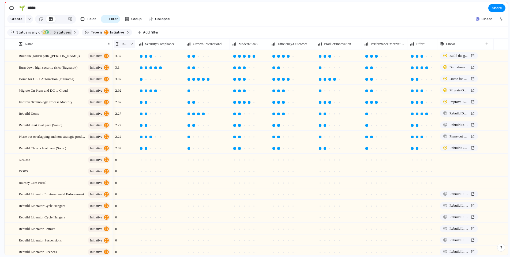
drag, startPoint x: 142, startPoint y: 48, endPoint x: 132, endPoint y: 50, distance: 10.5
click at [132, 50] on div "Rating" at bounding box center [125, 43] width 24 height 11
click at [88, 21] on span "Fields" at bounding box center [92, 18] width 10 height 5
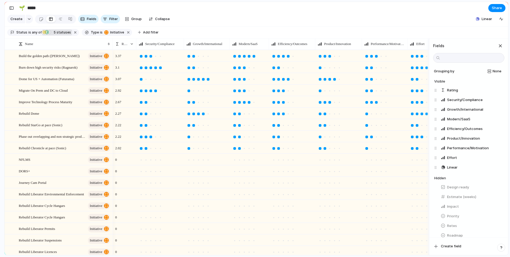
click at [457, 33] on section "Status is any of Active In Progress Planned Planned Backlog 5 statuses Type is …" at bounding box center [257, 33] width 504 height 12
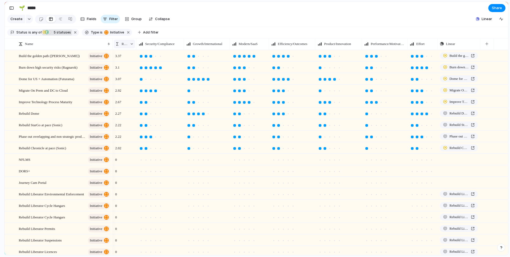
drag, startPoint x: 136, startPoint y: 49, endPoint x: 134, endPoint y: 51, distance: 3.1
click at [134, 50] on div "Rating" at bounding box center [125, 43] width 24 height 11
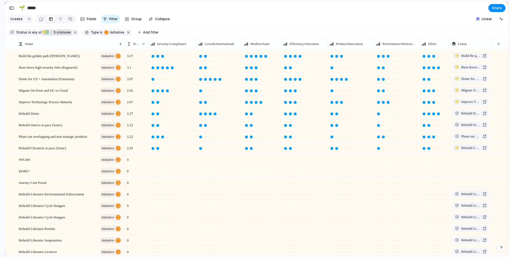
drag, startPoint x: 112, startPoint y: 49, endPoint x: 124, endPoint y: 49, distance: 11.8
click at [124, 49] on div at bounding box center [124, 43] width 3 height 11
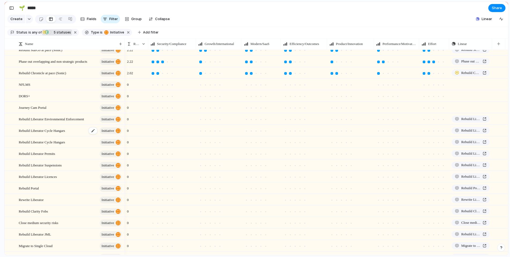
scroll to position [133, 0]
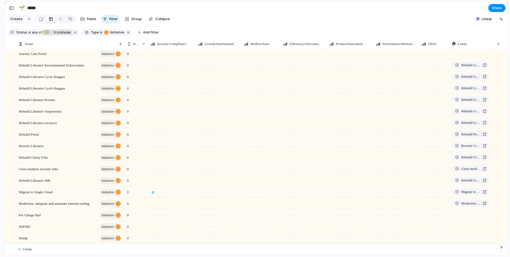
click at [154, 193] on div at bounding box center [153, 192] width 3 height 3
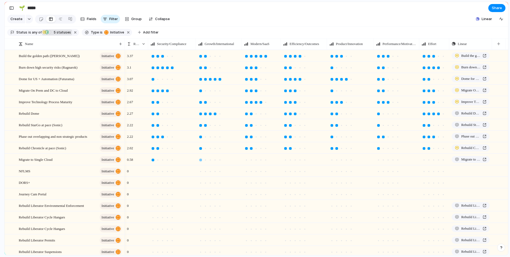
click at [201, 161] on div at bounding box center [200, 160] width 3 height 3
click at [247, 161] on div at bounding box center [246, 160] width 3 height 3
click at [292, 161] on div at bounding box center [290, 160] width 3 height 3
click at [332, 138] on div at bounding box center [332, 137] width 3 height 3
click at [379, 161] on div at bounding box center [378, 160] width 3 height 3
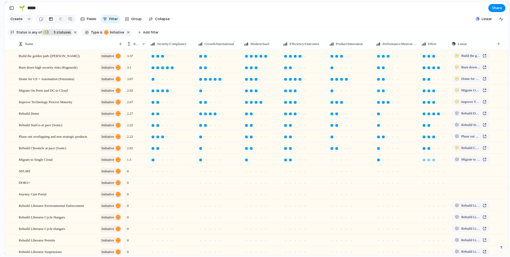
click at [434, 161] on div at bounding box center [434, 160] width 3 height 3
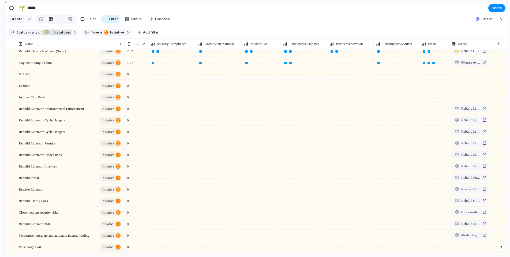
scroll to position [114, 0]
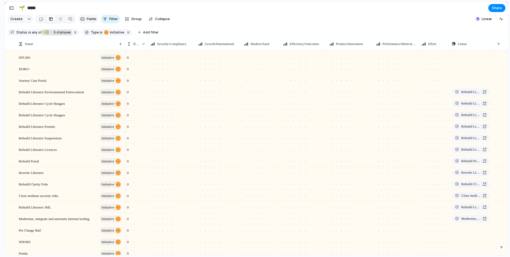
click at [87, 22] on span "Fields" at bounding box center [92, 18] width 10 height 5
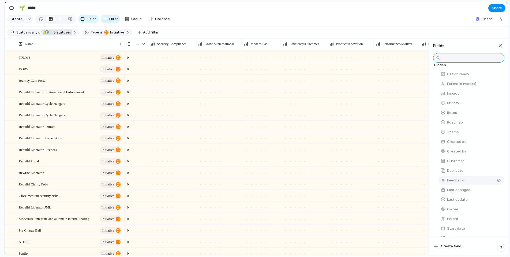
scroll to position [145, 0]
click at [502, 49] on div "button" at bounding box center [501, 46] width 6 height 6
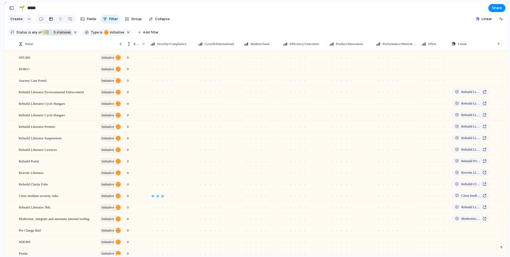
click at [162, 198] on div at bounding box center [162, 196] width 3 height 3
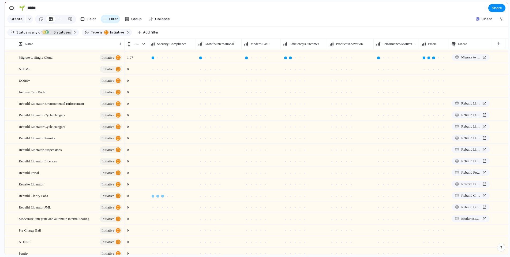
scroll to position [0, 0]
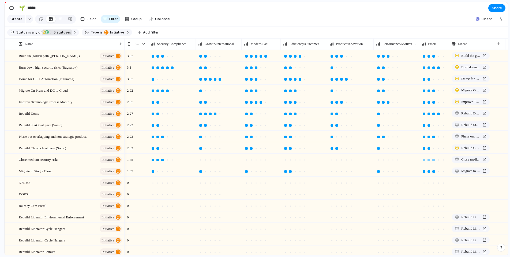
click at [435, 162] on div at bounding box center [434, 160] width 5 height 5
click at [287, 161] on div at bounding box center [285, 160] width 3 height 3
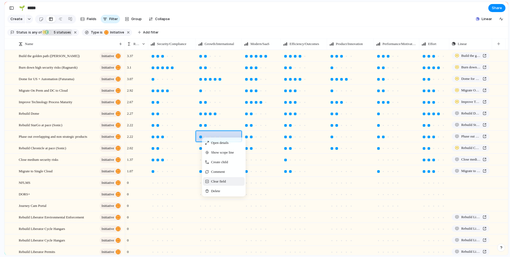
click at [215, 184] on span "Clear field" at bounding box center [218, 181] width 15 height 5
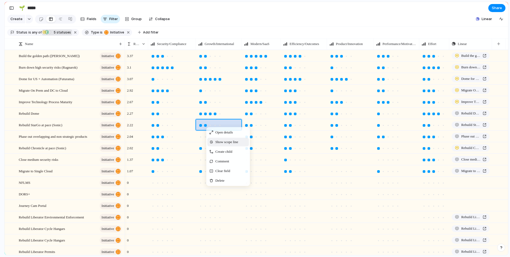
click at [213, 145] on div "Show scope line" at bounding box center [229, 142] width 42 height 9
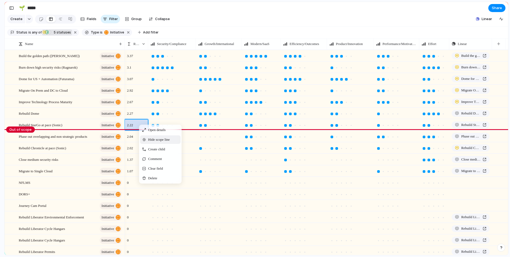
click at [151, 142] on span "Hide scope line" at bounding box center [159, 139] width 22 height 5
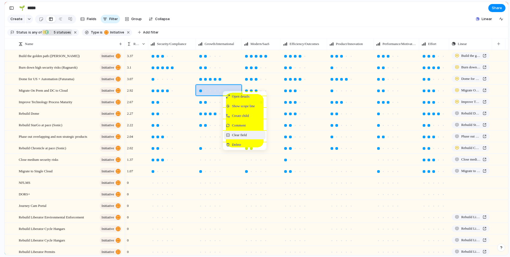
click at [236, 138] on span "Clear field" at bounding box center [239, 134] width 15 height 5
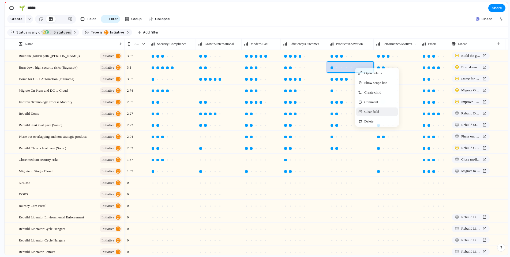
click at [368, 114] on span "Clear field" at bounding box center [372, 111] width 15 height 5
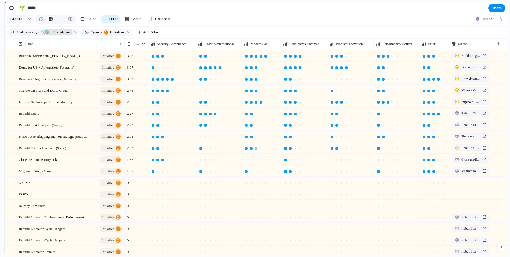
click at [257, 150] on div at bounding box center [256, 148] width 3 height 3
click at [201, 127] on div at bounding box center [200, 125] width 3 height 3
click at [444, 115] on div at bounding box center [443, 114] width 3 height 3
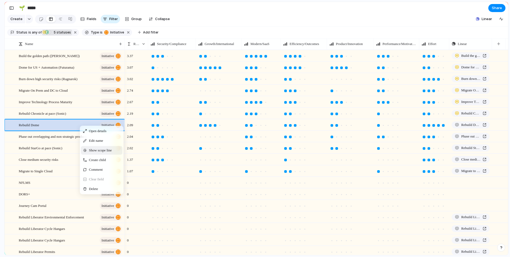
click at [98, 153] on span "Show scope line" at bounding box center [100, 150] width 23 height 5
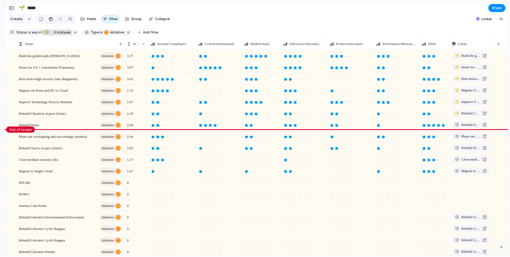
click at [12, 9] on div "button" at bounding box center [11, 8] width 5 height 4
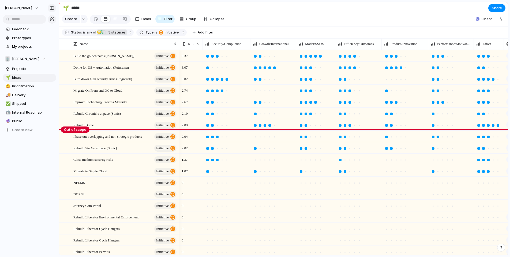
click at [51, 8] on div "button" at bounding box center [52, 8] width 5 height 4
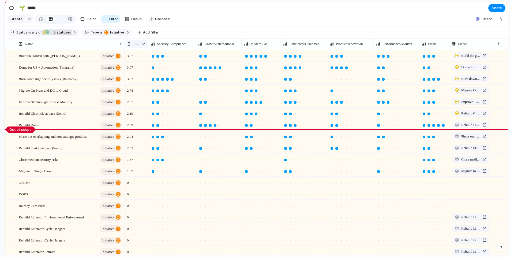
click at [144, 46] on div at bounding box center [144, 44] width 4 height 4
click at [143, 60] on span "Modify" at bounding box center [142, 59] width 12 height 5
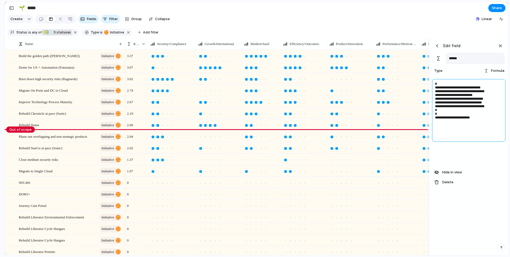
drag, startPoint x: 481, startPoint y: 93, endPoint x: 498, endPoint y: 85, distance: 18.6
click at [480, 93] on textarea "**********" at bounding box center [468, 110] width 73 height 63
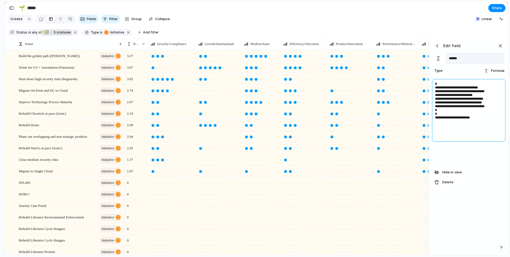
type textarea "**********"
click at [458, 157] on div "**********" at bounding box center [469, 121] width 78 height 86
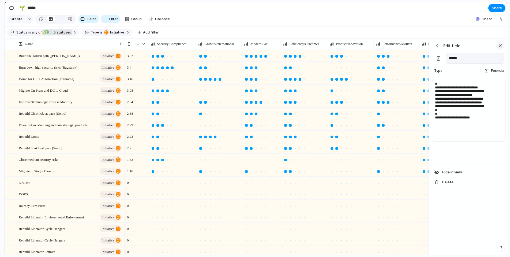
click at [501, 49] on div "button" at bounding box center [501, 46] width 6 height 6
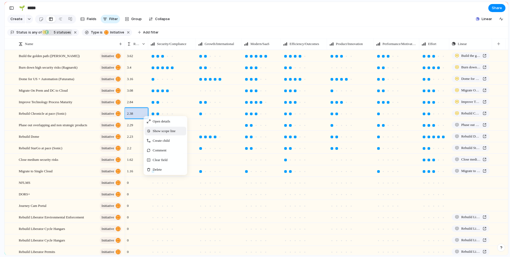
click at [165, 134] on span "Show scope line" at bounding box center [164, 130] width 23 height 5
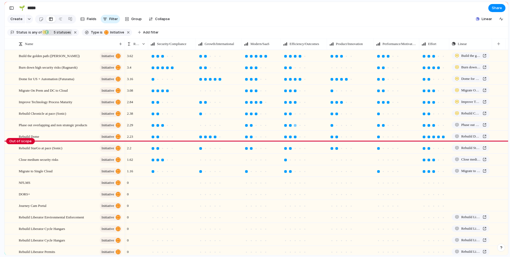
click at [296, 127] on div at bounding box center [295, 125] width 3 height 3
click at [256, 104] on div at bounding box center [256, 102] width 3 height 3
click at [69, 116] on span "Phase out overlapping and non strategic products" at bounding box center [53, 113] width 68 height 6
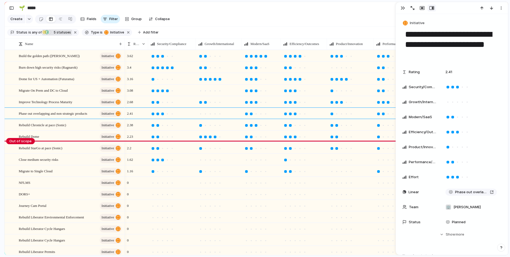
scroll to position [1, 0]
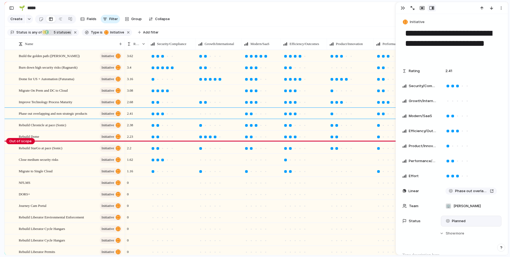
click at [459, 223] on span "Planned" at bounding box center [459, 220] width 14 height 5
click at [457, 241] on span "Active" at bounding box center [457, 240] width 11 height 5
click at [402, 7] on div "button" at bounding box center [403, 8] width 4 height 4
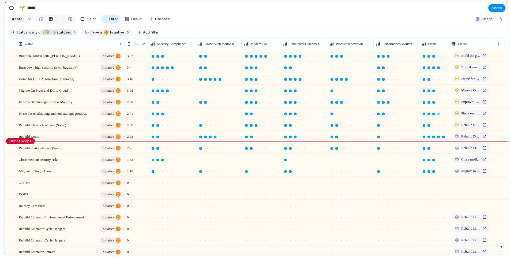
click at [440, 115] on div at bounding box center [439, 114] width 3 height 3
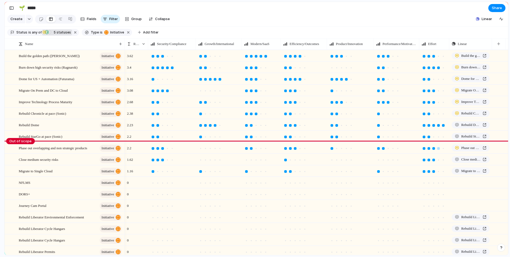
click at [434, 150] on div at bounding box center [434, 148] width 3 height 3
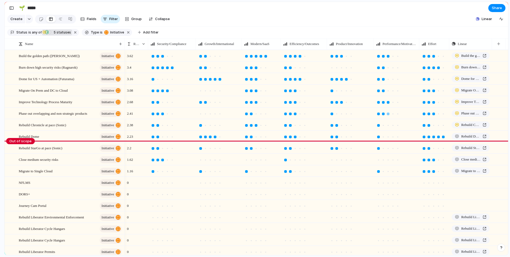
click at [389, 115] on div at bounding box center [388, 114] width 3 height 3
click at [439, 115] on div at bounding box center [439, 114] width 3 height 3
click at [205, 150] on div at bounding box center [205, 148] width 3 height 3
click at [92, 20] on span "Fields" at bounding box center [92, 18] width 10 height 5
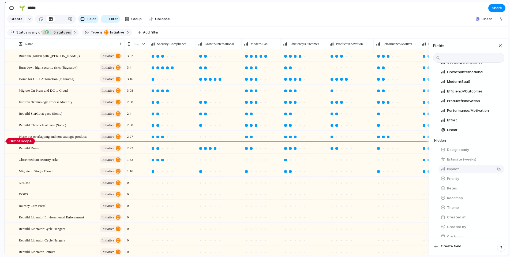
scroll to position [145, 0]
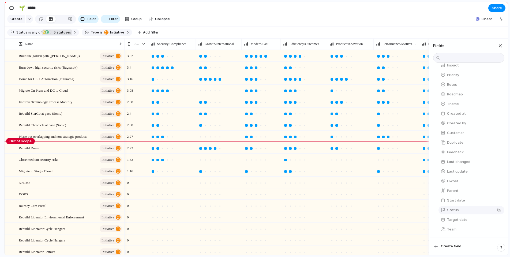
click at [457, 211] on span "Status" at bounding box center [453, 210] width 12 height 5
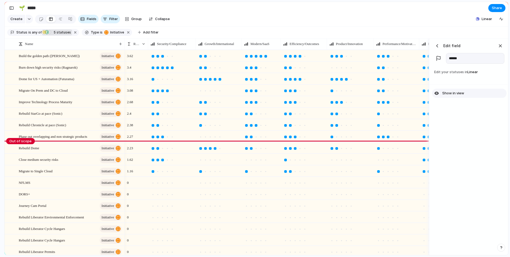
click at [460, 96] on span "Show in view" at bounding box center [454, 93] width 22 height 5
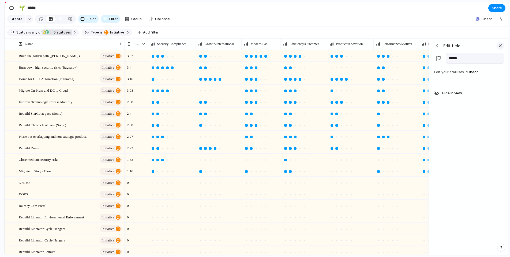
click at [501, 49] on div "button" at bounding box center [501, 46] width 6 height 6
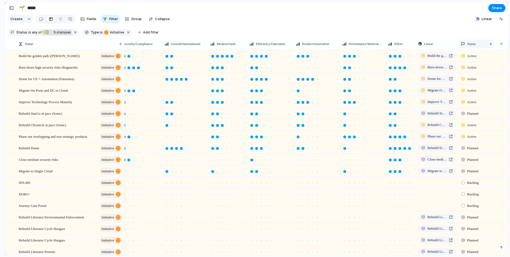
scroll to position [0, 31]
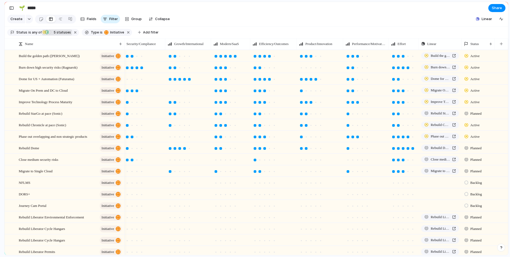
drag, startPoint x: 495, startPoint y: 49, endPoint x: 472, endPoint y: 55, distance: 23.6
click at [472, 55] on div "Name Rating Security/Compliance Growth/International Modern/SaaS Efficiency/Out…" at bounding box center [257, 146] width 504 height 217
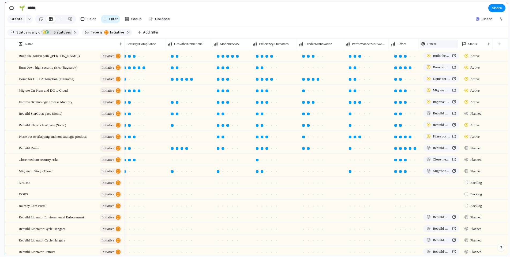
scroll to position [0, 28]
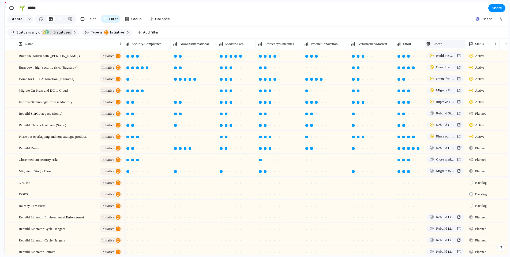
click at [461, 50] on div "Linear" at bounding box center [445, 43] width 42 height 11
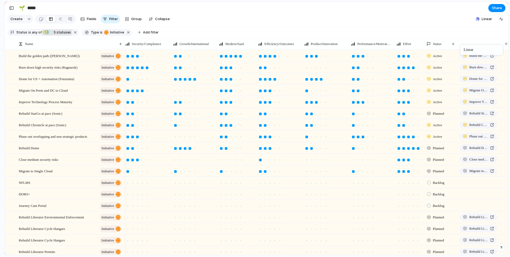
drag, startPoint x: 438, startPoint y: 49, endPoint x: 463, endPoint y: 46, distance: 25.7
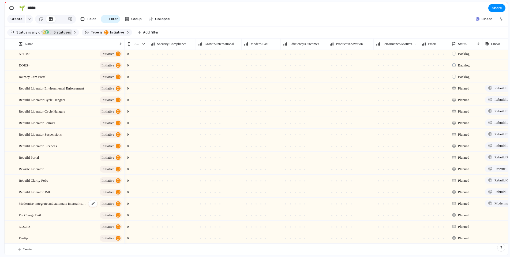
click at [49, 205] on span "Modernise, integrate and automate internal tooling" at bounding box center [53, 203] width 68 height 6
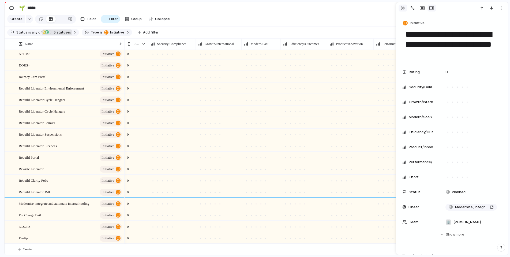
click at [403, 8] on div "button" at bounding box center [403, 8] width 4 height 4
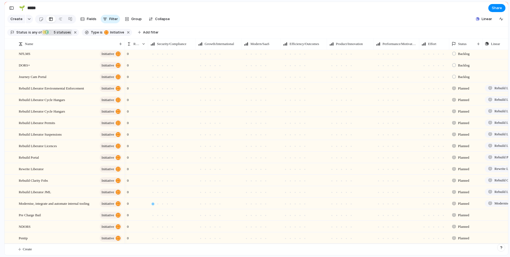
click at [154, 205] on div at bounding box center [153, 204] width 3 height 3
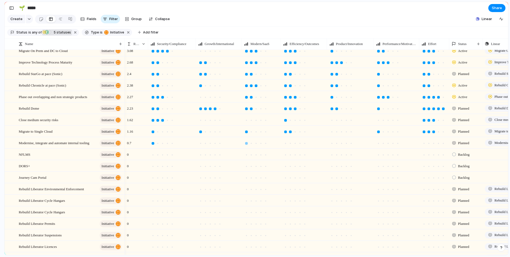
click at [247, 145] on div at bounding box center [246, 143] width 3 height 3
click at [290, 145] on div at bounding box center [290, 143] width 3 height 3
click at [385, 133] on div at bounding box center [383, 132] width 3 height 3
click at [426, 134] on div at bounding box center [424, 131] width 5 height 5
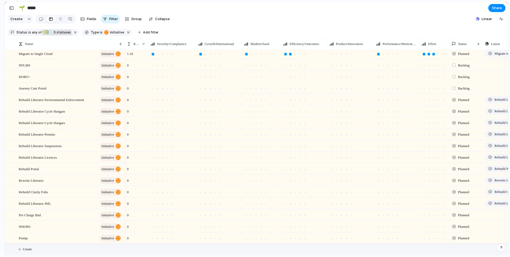
click at [32, 249] on span "Create" at bounding box center [27, 249] width 9 height 5
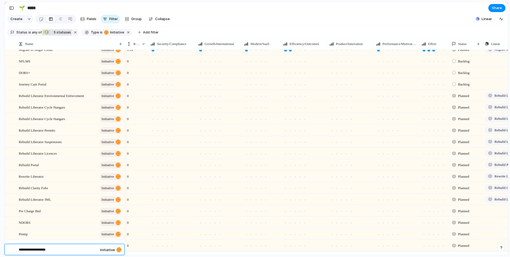
type textarea "**********"
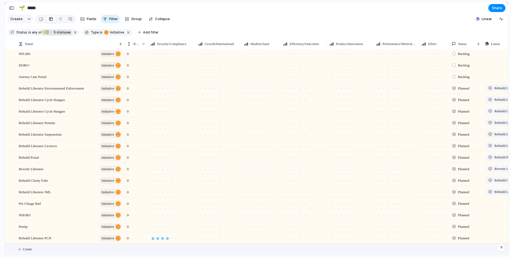
click at [167, 239] on div at bounding box center [167, 238] width 3 height 3
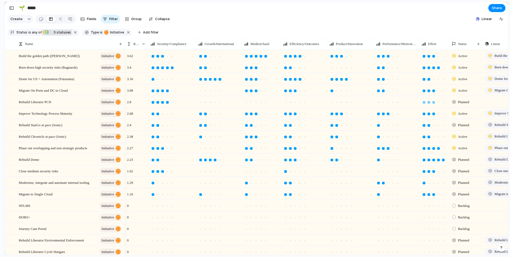
click at [435, 104] on div at bounding box center [434, 102] width 3 height 3
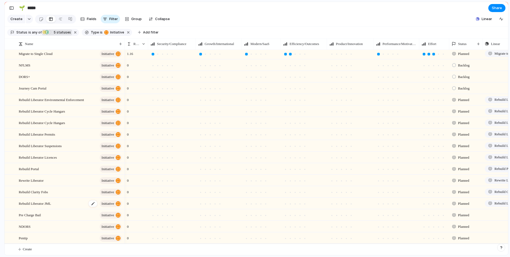
scroll to position [143, 0]
click at [159, 125] on div at bounding box center [158, 123] width 3 height 3
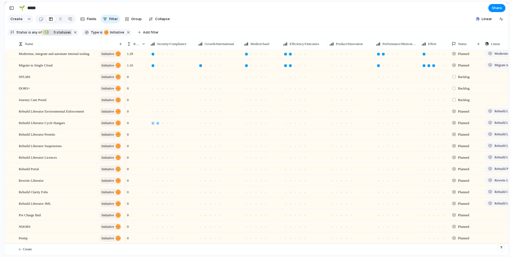
click at [158, 125] on div at bounding box center [158, 123] width 3 height 3
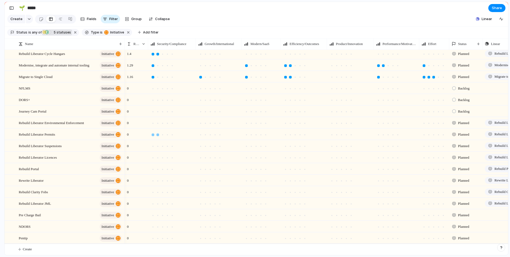
click at [158, 136] on div at bounding box center [158, 135] width 3 height 3
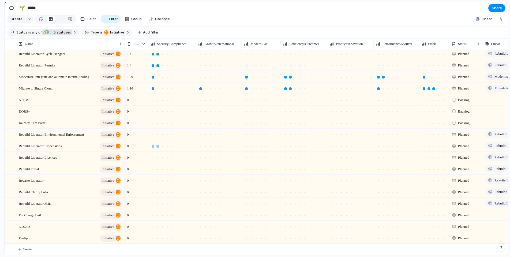
click at [158, 148] on div at bounding box center [158, 146] width 3 height 3
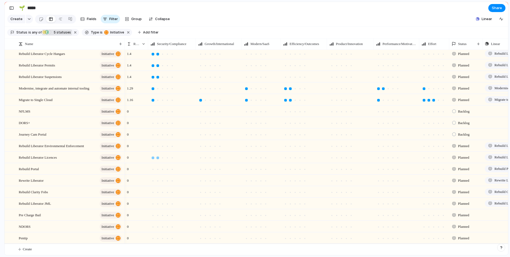
click at [157, 159] on div at bounding box center [158, 158] width 3 height 3
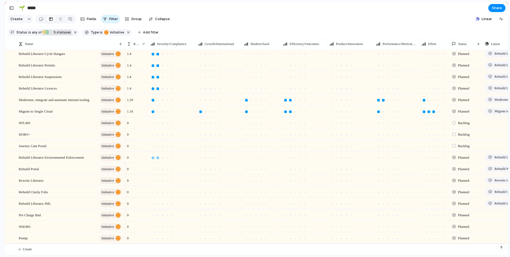
click at [158, 159] on div at bounding box center [158, 158] width 3 height 3
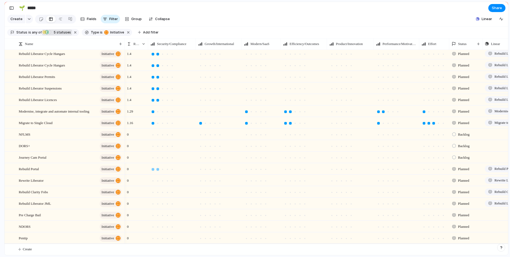
click at [158, 171] on div at bounding box center [158, 169] width 3 height 3
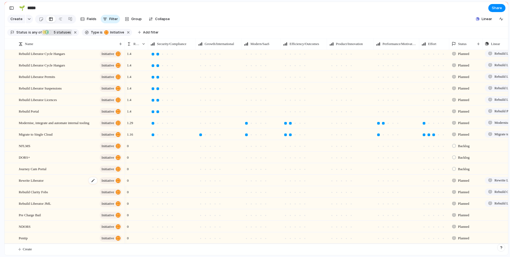
click at [70, 183] on div "Rewrite Liberator initiative" at bounding box center [71, 180] width 104 height 11
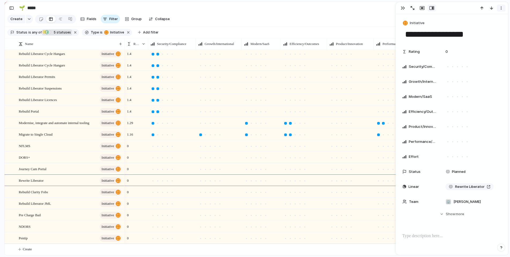
click at [501, 9] on div "button" at bounding box center [501, 8] width 4 height 4
click at [487, 19] on span "Mark as duplicate" at bounding box center [488, 19] width 30 height 5
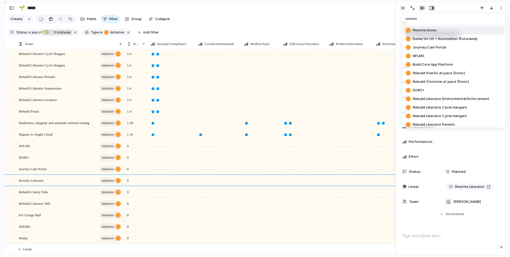
click at [501, 9] on div "Rewrite Dome Dome for US + Automation (Futurama) Journey Cam Portal NFLMS Build…" at bounding box center [255, 128] width 510 height 257
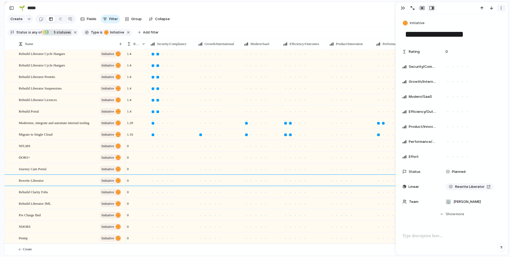
click at [501, 8] on div "button" at bounding box center [501, 8] width 4 height 4
click at [488, 27] on li "Delete" at bounding box center [485, 28] width 40 height 9
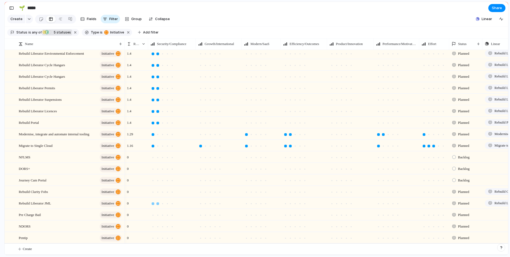
click at [158, 204] on div at bounding box center [158, 203] width 3 height 3
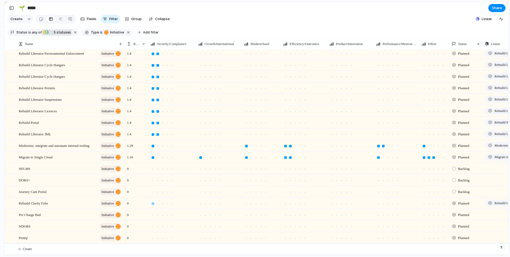
click at [154, 204] on div at bounding box center [153, 203] width 3 height 3
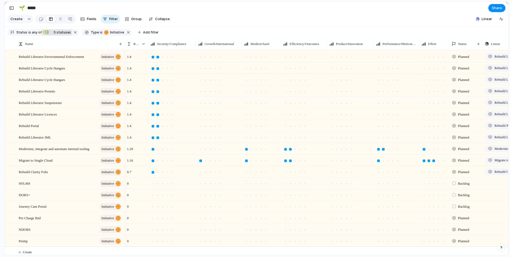
scroll to position [85, 0]
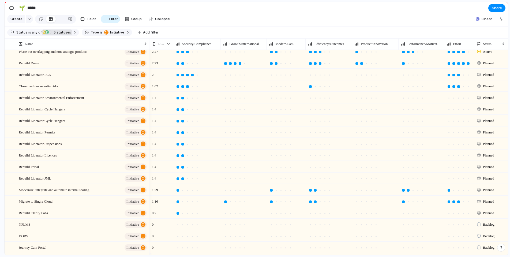
drag, startPoint x: 124, startPoint y: 49, endPoint x: 147, endPoint y: 54, distance: 23.8
click at [149, 50] on div at bounding box center [149, 43] width 3 height 11
click at [226, 180] on div at bounding box center [225, 178] width 3 height 3
click at [275, 88] on div at bounding box center [276, 86] width 3 height 3
click at [311, 76] on div at bounding box center [310, 75] width 3 height 3
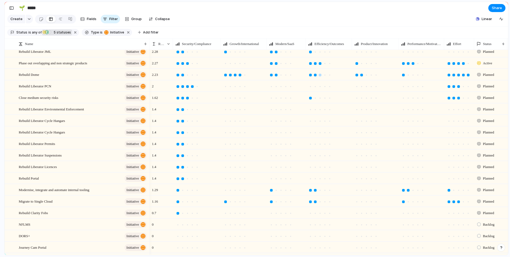
scroll to position [76, 0]
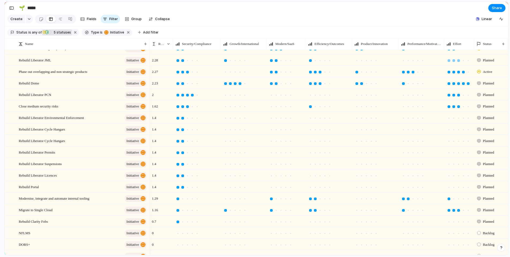
click at [460, 62] on div at bounding box center [459, 60] width 3 height 3
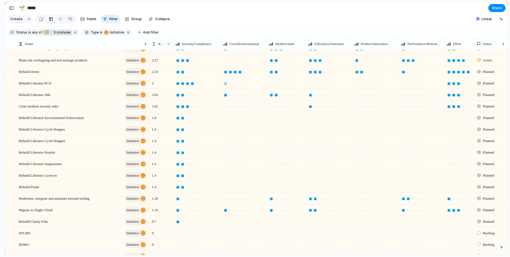
click at [225, 85] on div at bounding box center [225, 83] width 3 height 3
click at [276, 85] on div at bounding box center [276, 83] width 3 height 3
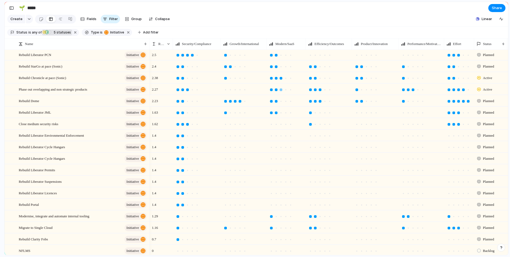
scroll to position [49, 0]
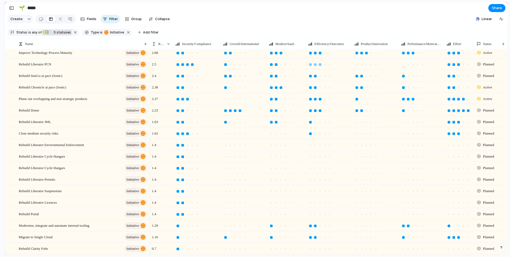
click at [321, 66] on div at bounding box center [320, 64] width 3 height 3
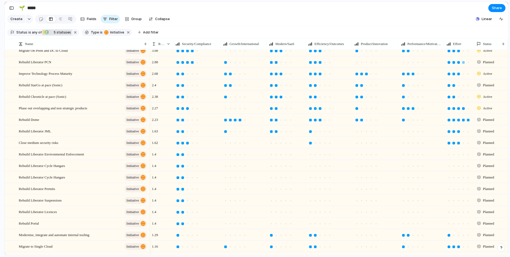
click at [463, 64] on div at bounding box center [463, 62] width 3 height 3
click at [408, 75] on div at bounding box center [408, 74] width 3 height 3
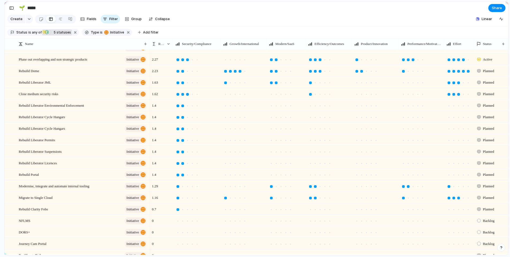
scroll to position [82, 0]
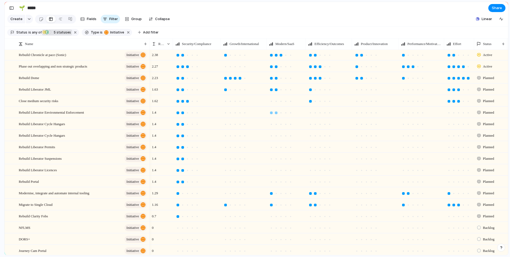
click at [276, 114] on div at bounding box center [276, 113] width 3 height 3
click at [272, 126] on div at bounding box center [271, 124] width 3 height 3
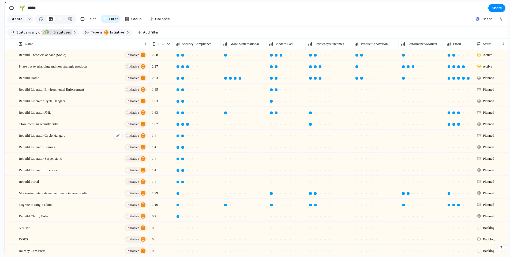
click at [79, 140] on div "Rebuild Liberator Cycle Hangars initiative" at bounding box center [83, 135] width 129 height 11
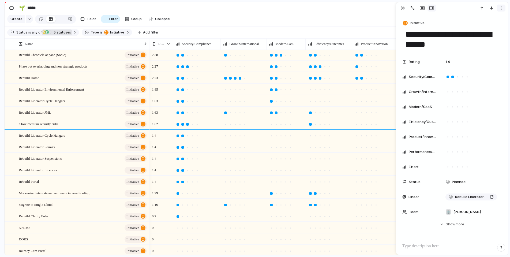
click at [500, 7] on div "button" at bounding box center [501, 8] width 4 height 4
click at [480, 28] on span "Delete" at bounding box center [478, 27] width 11 height 5
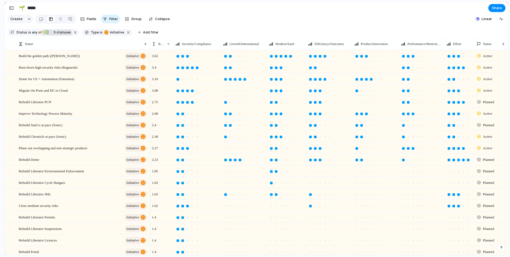
scroll to position [38, 0]
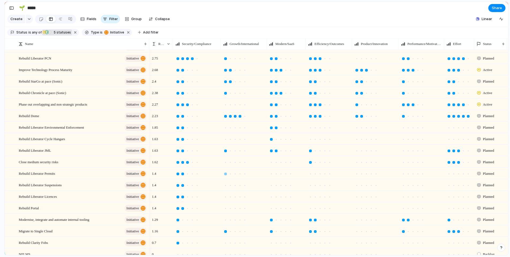
click at [227, 175] on div at bounding box center [225, 174] width 3 height 3
click at [226, 187] on div at bounding box center [225, 185] width 3 height 3
click at [226, 198] on div at bounding box center [225, 197] width 3 height 3
click at [226, 210] on div at bounding box center [225, 208] width 3 height 3
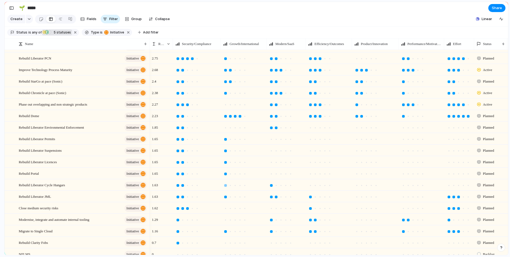
click at [226, 187] on div at bounding box center [225, 185] width 3 height 3
click at [225, 141] on div at bounding box center [225, 139] width 3 height 3
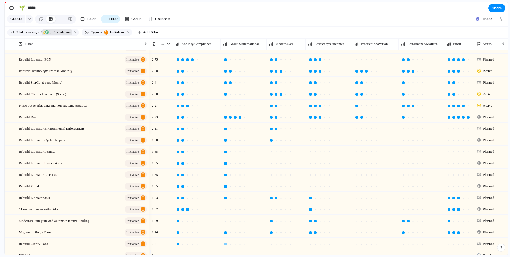
click at [226, 246] on div at bounding box center [225, 244] width 3 height 3
click at [276, 142] on div at bounding box center [276, 140] width 3 height 3
click at [276, 153] on div at bounding box center [276, 152] width 3 height 3
click at [276, 165] on div at bounding box center [276, 163] width 3 height 3
click at [277, 180] on div at bounding box center [286, 174] width 39 height 10
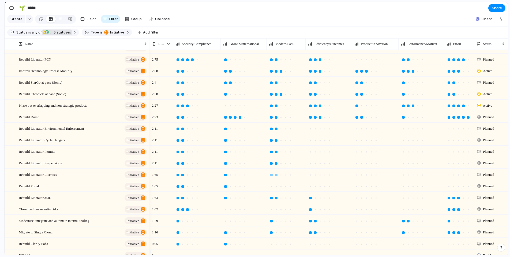
click at [276, 177] on div at bounding box center [276, 175] width 5 height 5
click at [277, 188] on div at bounding box center [276, 186] width 3 height 3
click at [277, 246] on div at bounding box center [276, 244] width 3 height 3
click at [311, 130] on div at bounding box center [310, 129] width 3 height 3
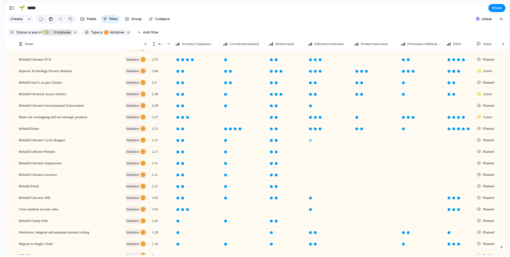
click at [311, 142] on div at bounding box center [310, 140] width 3 height 3
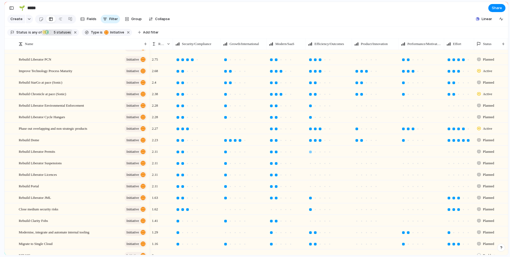
click at [311, 153] on div at bounding box center [310, 152] width 3 height 3
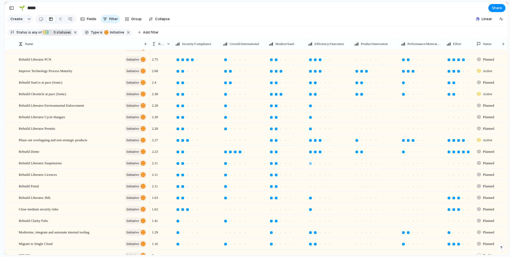
click at [310, 165] on div at bounding box center [310, 163] width 3 height 3
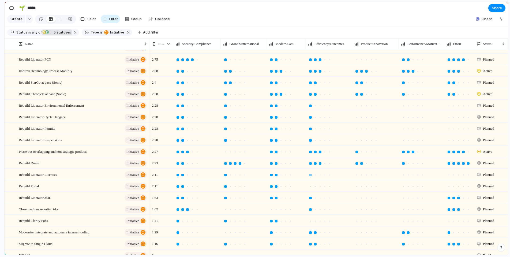
click at [311, 176] on div at bounding box center [310, 175] width 3 height 3
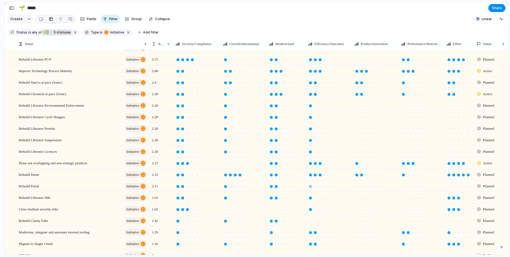
click at [310, 188] on div at bounding box center [310, 186] width 3 height 3
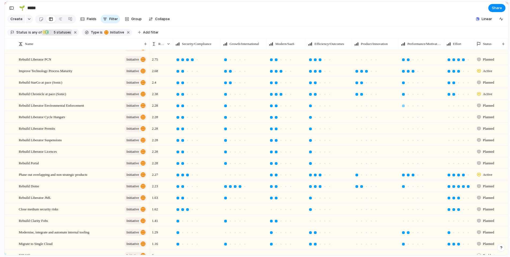
click at [405, 107] on div at bounding box center [403, 106] width 3 height 3
click at [404, 119] on div at bounding box center [403, 117] width 3 height 3
click at [404, 130] on div at bounding box center [403, 129] width 3 height 3
click at [404, 142] on div at bounding box center [403, 140] width 5 height 5
click at [404, 153] on div at bounding box center [403, 152] width 3 height 3
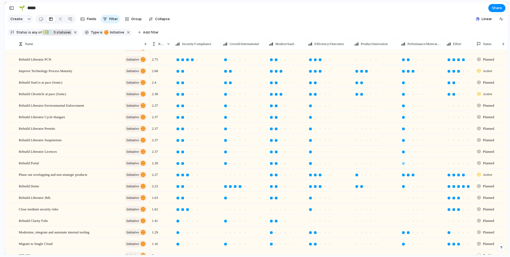
click at [405, 165] on div at bounding box center [403, 163] width 3 height 3
click at [410, 212] on div at bounding box center [408, 209] width 5 height 5
click at [404, 211] on div at bounding box center [403, 209] width 3 height 3
click at [404, 223] on div at bounding box center [403, 221] width 3 height 3
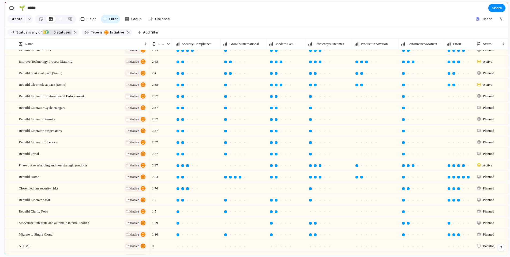
scroll to position [0, 0]
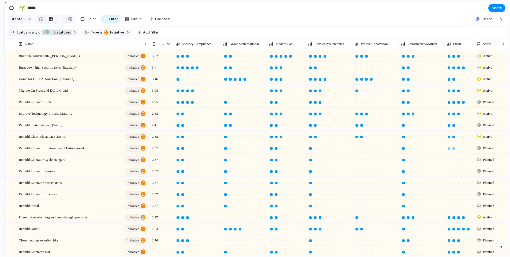
click at [455, 151] on div at bounding box center [454, 148] width 5 height 5
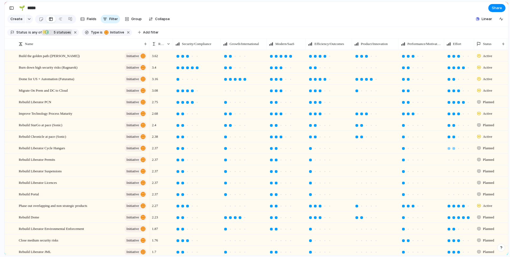
click at [454, 150] on div at bounding box center [454, 148] width 3 height 3
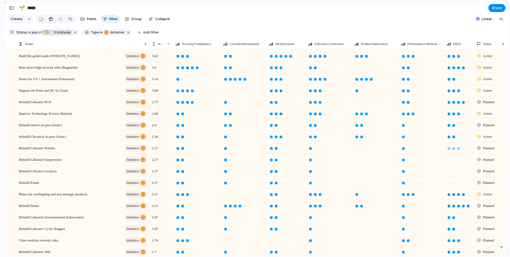
click at [460, 151] on div at bounding box center [459, 148] width 5 height 5
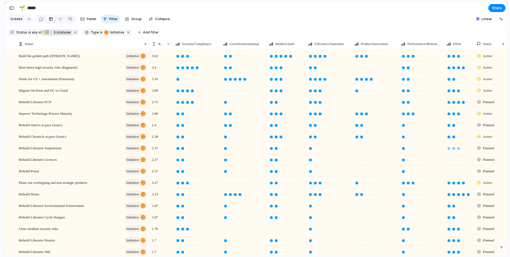
click at [459, 151] on div at bounding box center [459, 148] width 5 height 5
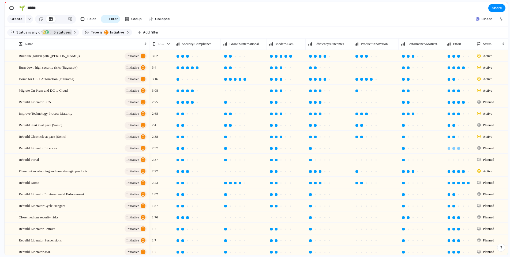
click at [459, 150] on div at bounding box center [459, 148] width 3 height 3
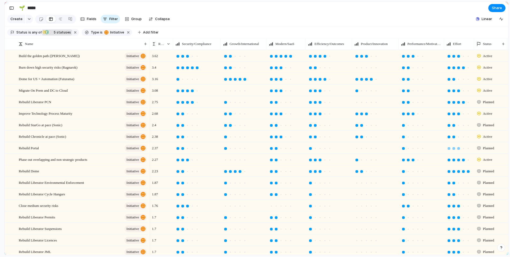
click at [459, 150] on div at bounding box center [459, 148] width 3 height 3
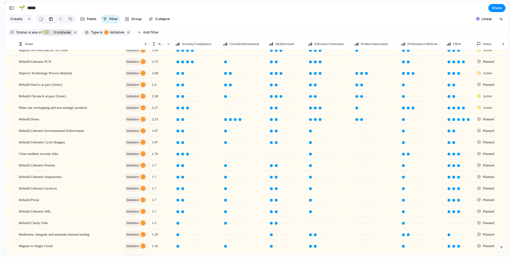
scroll to position [5, 0]
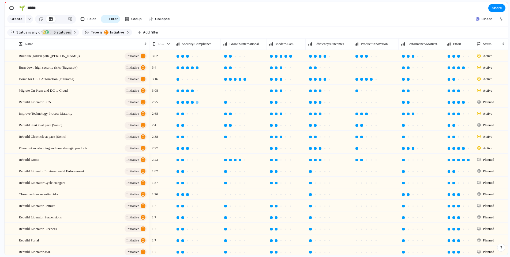
click at [197, 104] on div at bounding box center [197, 102] width 3 height 3
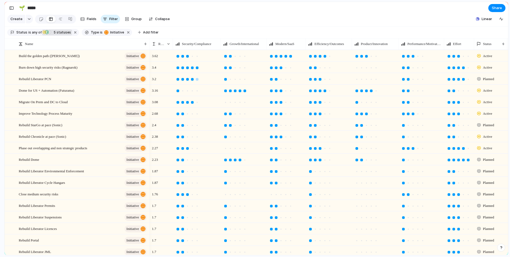
click at [193, 81] on div at bounding box center [192, 79] width 3 height 3
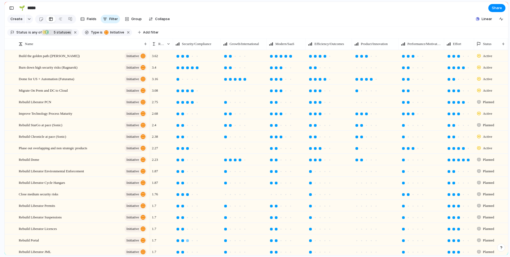
click at [188, 242] on div at bounding box center [187, 240] width 3 height 3
click at [231, 173] on div at bounding box center [230, 171] width 3 height 3
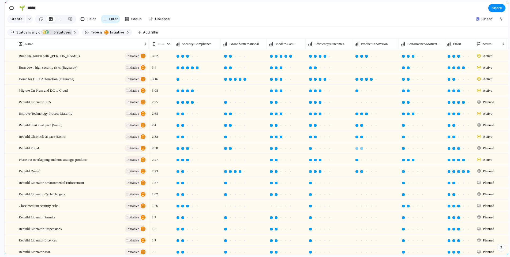
click at [363, 150] on div at bounding box center [362, 148] width 3 height 3
click at [188, 150] on div at bounding box center [187, 148] width 3 height 3
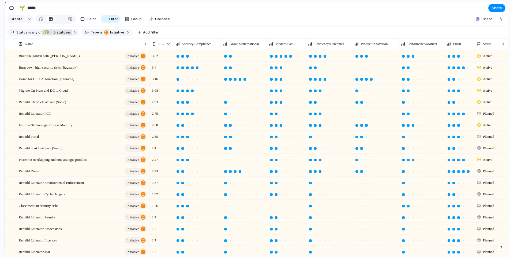
scroll to position [121, 0]
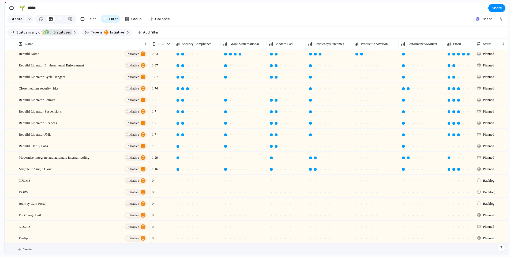
click at [37, 247] on button "Create" at bounding box center [263, 249] width 507 height 11
click at [26, 253] on button "Create" at bounding box center [263, 249] width 507 height 11
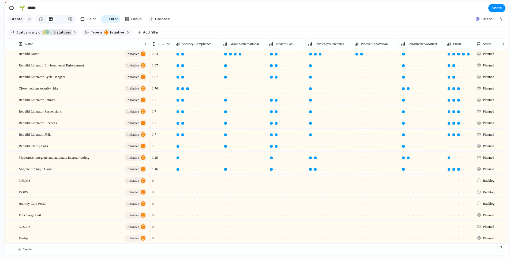
click at [207, 34] on section "Status is any of Active In Progress Planned Planned Backlog 5 statuses Type is …" at bounding box center [257, 33] width 504 height 12
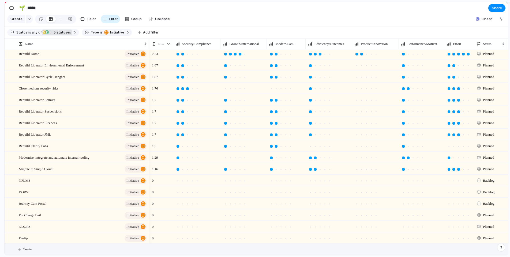
click at [27, 250] on span "Create" at bounding box center [27, 249] width 9 height 5
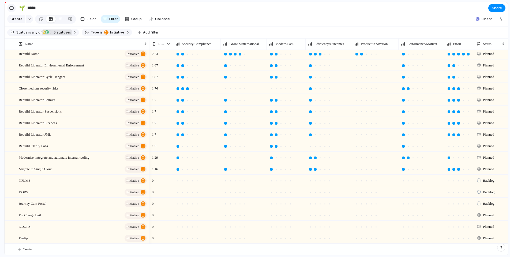
click at [12, 7] on div "button" at bounding box center [11, 8] width 5 height 4
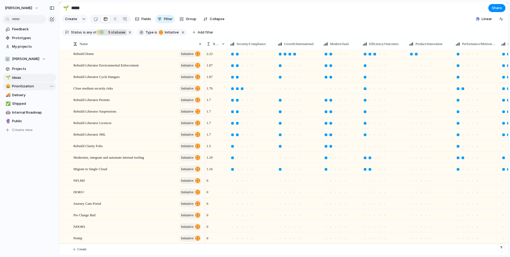
click at [17, 83] on link "😀 Prioritization" at bounding box center [30, 86] width 54 height 8
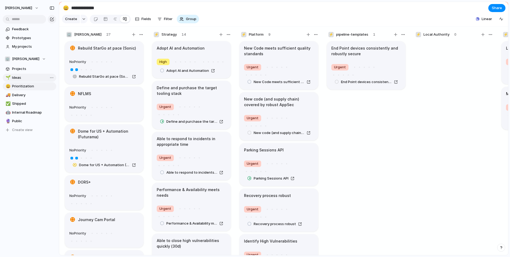
click at [21, 77] on span "Ideas" at bounding box center [33, 77] width 42 height 5
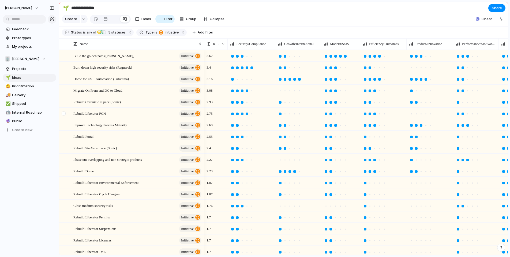
type input "*****"
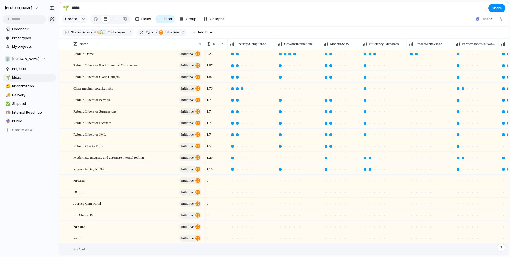
click at [84, 249] on span "Create" at bounding box center [81, 249] width 9 height 5
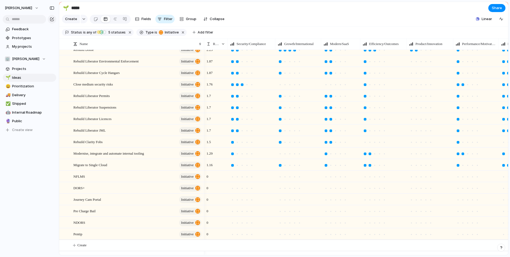
scroll to position [0, 0]
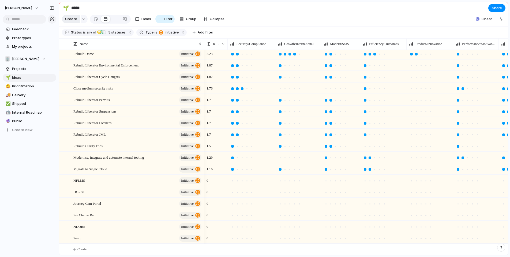
click at [70, 20] on span "Create" at bounding box center [71, 18] width 12 height 5
click at [82, 20] on div "button" at bounding box center [84, 19] width 4 height 2
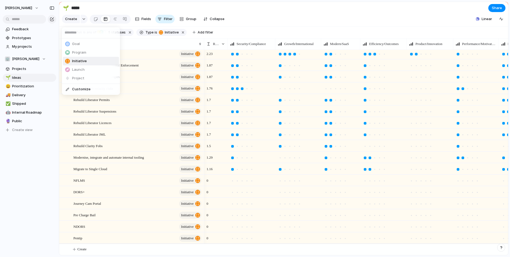
click at [82, 61] on span "Initiative" at bounding box center [79, 60] width 15 height 5
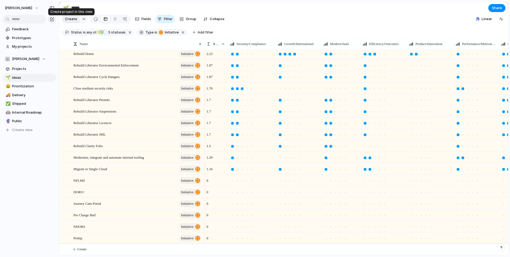
click at [73, 22] on span "Create" at bounding box center [71, 18] width 12 height 5
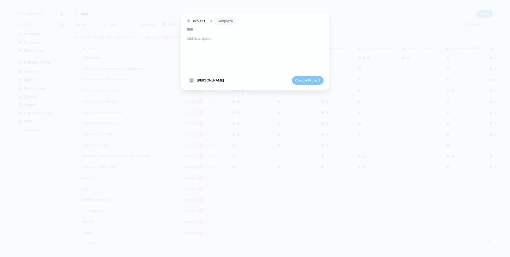
click at [228, 23] on span "Template" at bounding box center [225, 20] width 16 height 5
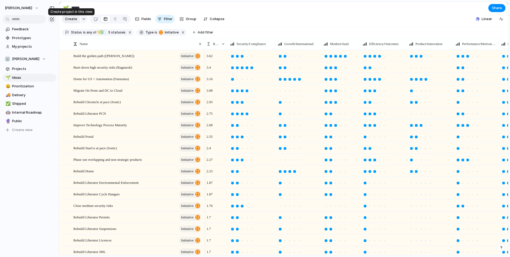
click at [76, 21] on span "Create" at bounding box center [71, 18] width 12 height 5
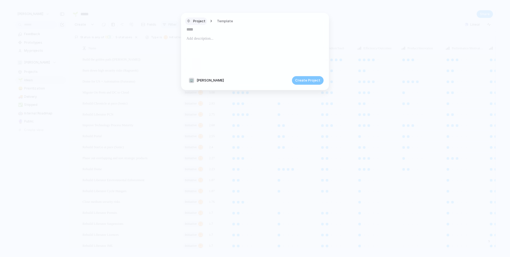
click at [198, 18] on button "Project" at bounding box center [196, 21] width 22 height 8
click at [201, 60] on span "Initiative" at bounding box center [202, 60] width 15 height 5
click at [200, 32] on input "text" at bounding box center [255, 29] width 137 height 9
type input "**********"
click at [306, 86] on div "**********" at bounding box center [255, 51] width 148 height 77
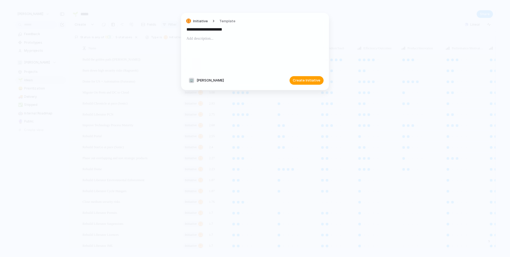
click at [306, 82] on span "Create Initiative" at bounding box center [307, 80] width 28 height 5
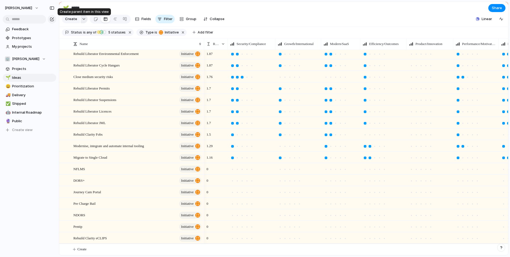
click at [82, 20] on div "button" at bounding box center [84, 19] width 4 height 2
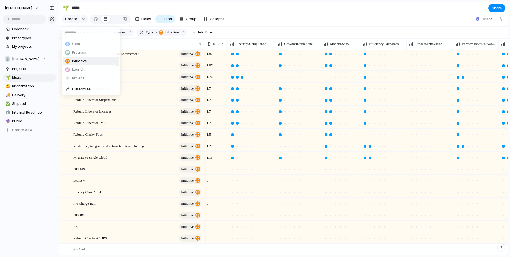
click at [86, 62] on li "Initiative" at bounding box center [91, 61] width 56 height 9
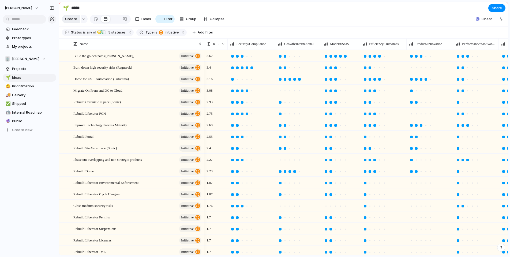
click at [71, 21] on span "Create" at bounding box center [71, 18] width 12 height 5
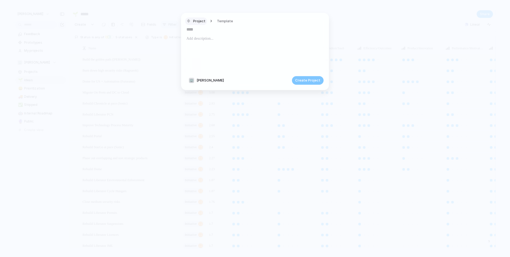
click at [198, 21] on span "Project" at bounding box center [199, 20] width 12 height 5
click at [200, 61] on span "Initiative" at bounding box center [202, 60] width 15 height 5
click at [203, 31] on input "text" at bounding box center [255, 29] width 137 height 9
click at [199, 30] on input "**********" at bounding box center [255, 29] width 137 height 9
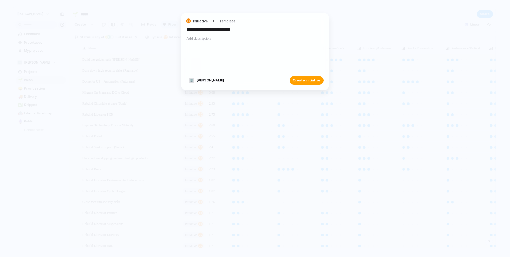
type input "**********"
click at [308, 80] on span "Create Initiative" at bounding box center [307, 80] width 28 height 5
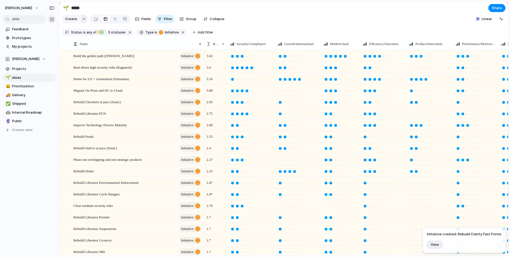
click at [81, 20] on button "button" at bounding box center [84, 19] width 7 height 9
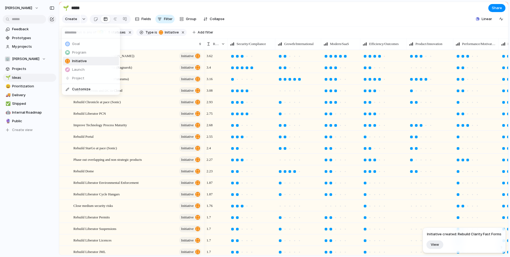
click at [74, 24] on div "Goal Program Initiative Launch Project Customize" at bounding box center [255, 128] width 510 height 257
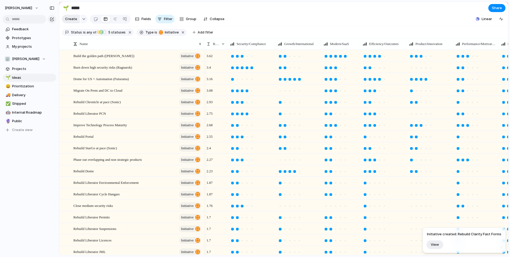
click at [73, 22] on span "Create" at bounding box center [71, 18] width 12 height 5
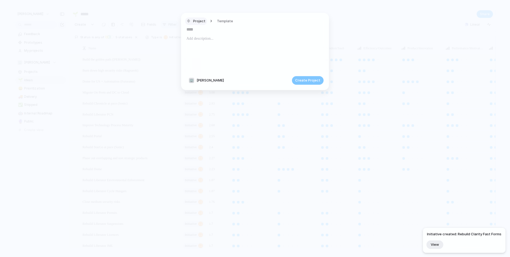
click at [194, 19] on span "Project" at bounding box center [199, 20] width 12 height 5
drag, startPoint x: 202, startPoint y: 61, endPoint x: 205, endPoint y: 53, distance: 8.7
click at [202, 61] on span "Initiative" at bounding box center [202, 60] width 15 height 5
click at [207, 29] on input "text" at bounding box center [255, 29] width 137 height 9
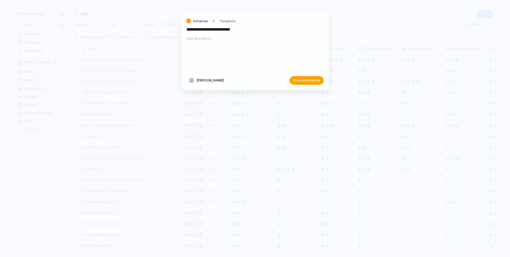
type input "**********"
click at [303, 81] on span "Create Initiative" at bounding box center [307, 80] width 28 height 5
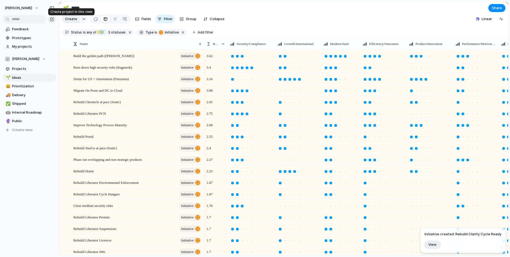
click at [76, 21] on span "Create" at bounding box center [71, 18] width 12 height 5
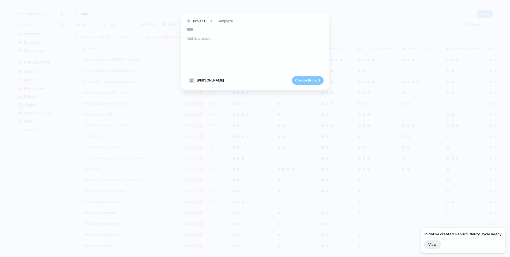
click at [207, 20] on div "Project Template" at bounding box center [212, 21] width 50 height 8
click at [197, 21] on span "Project" at bounding box center [199, 20] width 12 height 5
click at [206, 60] on span "Initiative" at bounding box center [202, 60] width 15 height 5
click at [205, 31] on input "text" at bounding box center [255, 29] width 137 height 9
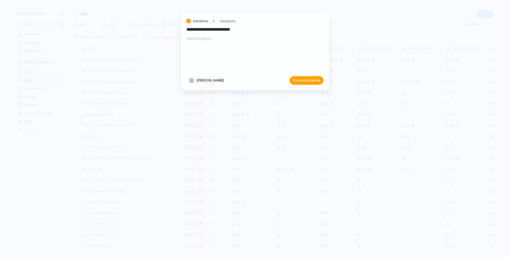
type input "**********"
click at [312, 81] on span "Create Initiative" at bounding box center [307, 80] width 28 height 5
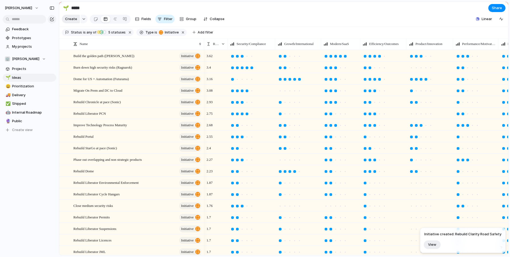
click at [75, 21] on span "Create" at bounding box center [71, 18] width 12 height 5
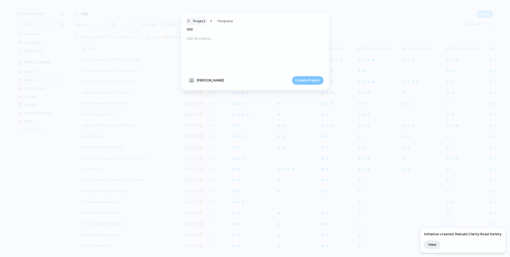
click at [202, 20] on span "Project" at bounding box center [199, 20] width 12 height 5
click at [205, 60] on span "Initiative" at bounding box center [202, 60] width 15 height 5
click at [206, 31] on input "text" at bounding box center [255, 29] width 137 height 9
type input "**********"
click at [301, 78] on span "Create Initiative" at bounding box center [307, 80] width 28 height 5
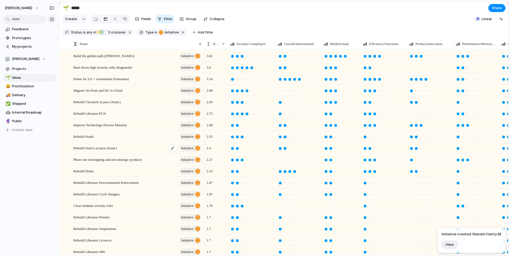
scroll to position [179, 0]
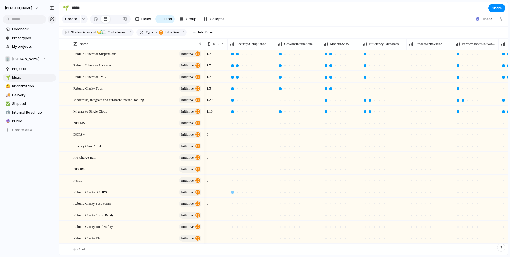
click at [234, 193] on div at bounding box center [232, 192] width 5 height 5
click at [233, 203] on div at bounding box center [232, 204] width 3 height 3
click at [233, 215] on div at bounding box center [232, 215] width 3 height 3
click at [233, 227] on div at bounding box center [232, 227] width 3 height 3
click at [232, 237] on div at bounding box center [232, 238] width 3 height 3
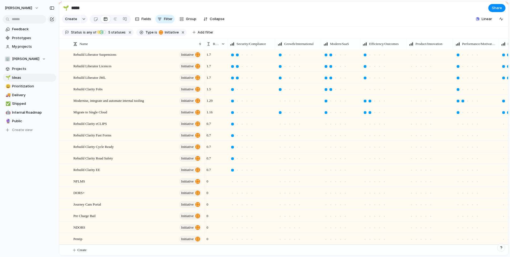
scroll to position [168, 0]
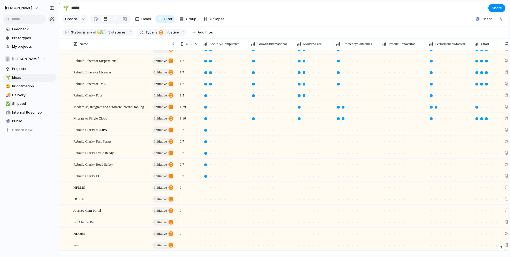
drag, startPoint x: 204, startPoint y: 48, endPoint x: 177, endPoint y: 51, distance: 26.9
click at [177, 50] on div at bounding box center [177, 43] width 3 height 11
click at [259, 132] on div at bounding box center [258, 130] width 3 height 3
click at [254, 143] on div at bounding box center [253, 141] width 3 height 3
click at [254, 155] on div at bounding box center [253, 153] width 3 height 3
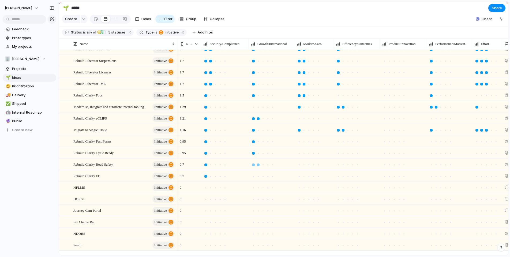
click at [258, 166] on div at bounding box center [258, 165] width 3 height 3
click at [255, 179] on div at bounding box center [253, 176] width 5 height 5
click at [304, 120] on div at bounding box center [304, 118] width 3 height 3
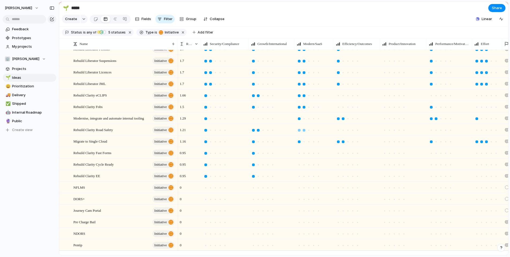
click at [304, 132] on div at bounding box center [304, 130] width 3 height 3
click at [305, 155] on div at bounding box center [304, 153] width 3 height 3
click at [303, 166] on div at bounding box center [304, 165] width 3 height 3
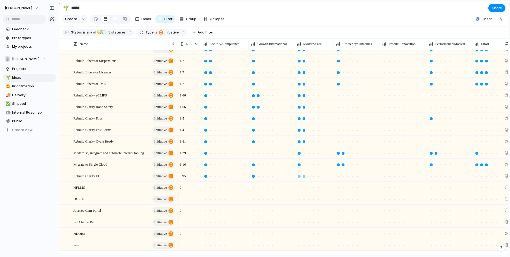
click at [304, 178] on div at bounding box center [304, 176] width 3 height 3
click at [339, 97] on div at bounding box center [338, 95] width 3 height 3
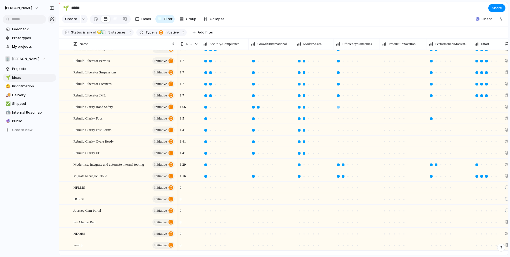
click at [338, 109] on div at bounding box center [338, 107] width 3 height 3
click at [338, 120] on div at bounding box center [338, 118] width 3 height 3
click at [338, 132] on div at bounding box center [338, 130] width 3 height 3
click at [339, 143] on div at bounding box center [338, 141] width 3 height 3
click at [339, 155] on div at bounding box center [338, 153] width 3 height 3
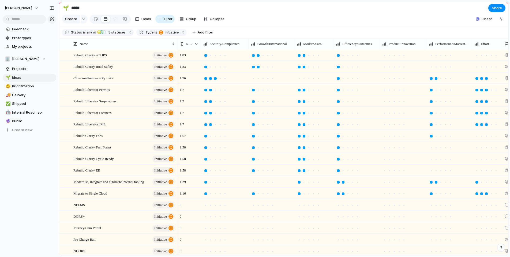
scroll to position [71, 0]
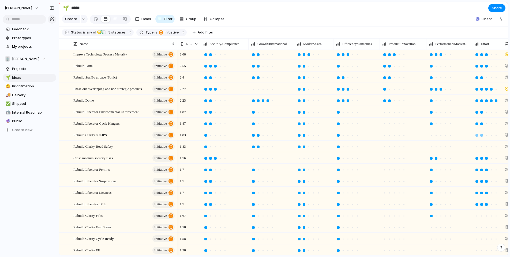
click at [482, 137] on div at bounding box center [482, 135] width 3 height 3
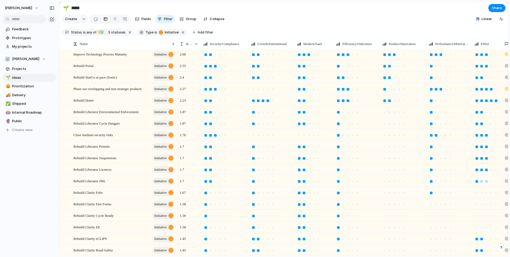
scroll to position [108, 0]
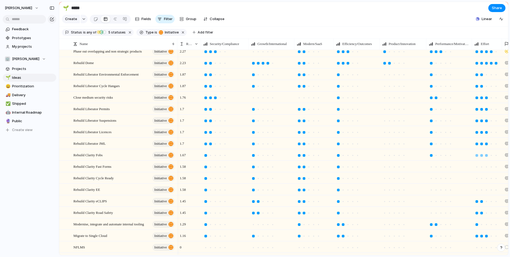
click at [487, 157] on div at bounding box center [487, 155] width 3 height 3
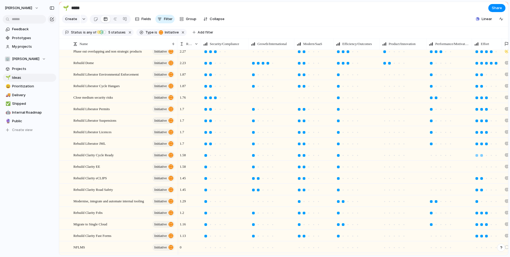
click at [483, 157] on div at bounding box center [482, 155] width 3 height 3
click at [432, 157] on div at bounding box center [431, 155] width 3 height 3
click at [432, 168] on div at bounding box center [431, 167] width 3 height 3
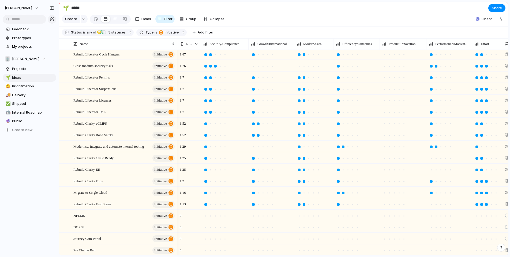
scroll to position [140, 0]
click at [432, 160] on div at bounding box center [431, 158] width 3 height 3
click at [431, 171] on div at bounding box center [431, 170] width 3 height 3
click at [431, 206] on div at bounding box center [431, 204] width 3 height 3
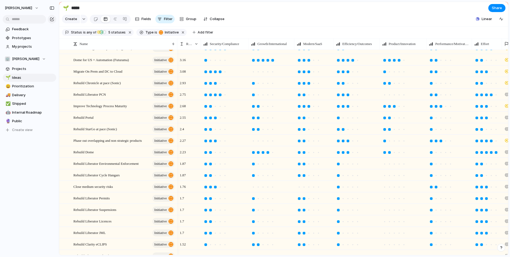
scroll to position [0, 0]
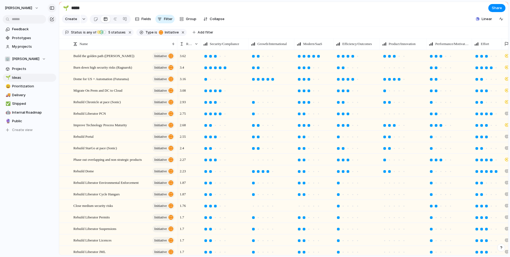
click at [54, 8] on div "button" at bounding box center [52, 8] width 5 height 4
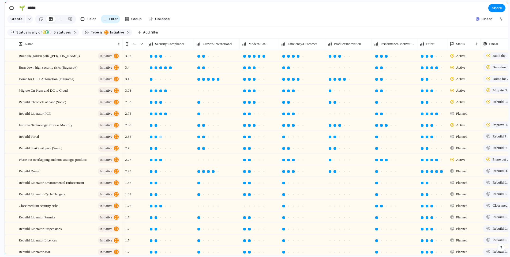
click at [156, 138] on div at bounding box center [156, 137] width 3 height 3
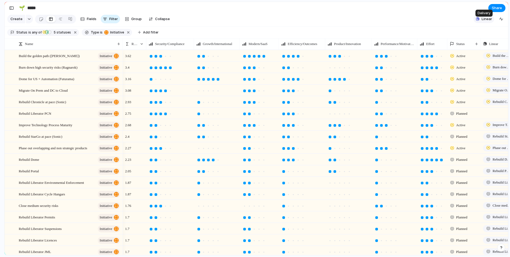
click at [478, 21] on div "button" at bounding box center [478, 19] width 4 height 4
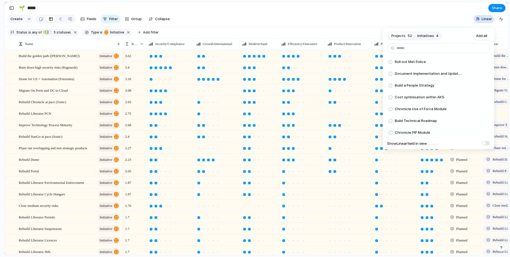
click at [443, 18] on div "Projects 52 Initiatives 4 Add all Roll out Met Police Add Document Implementati…" at bounding box center [255, 128] width 510 height 257
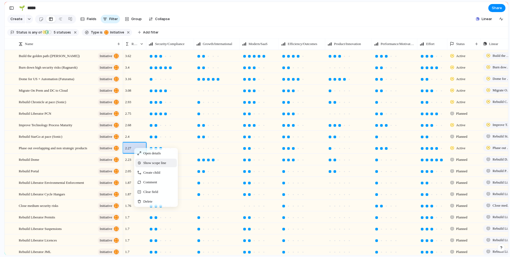
click at [147, 166] on span "Show scope line" at bounding box center [154, 162] width 23 height 5
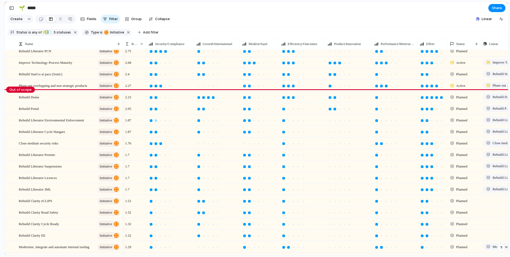
scroll to position [64, 0]
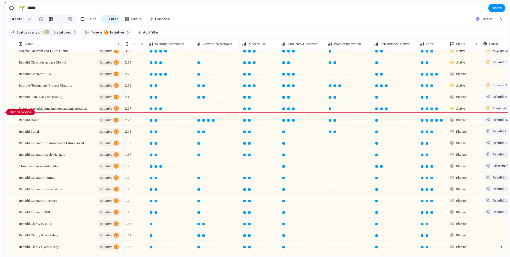
scroll to position [38, 0]
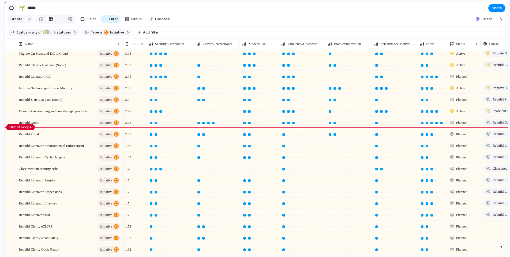
click at [12, 11] on button "button" at bounding box center [11, 8] width 9 height 9
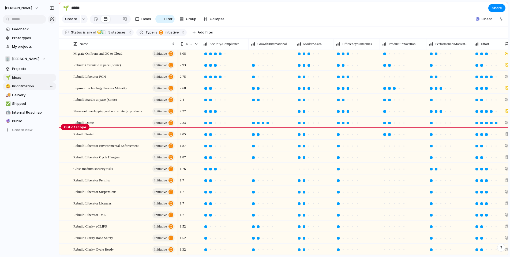
click at [29, 87] on span "Prioritization" at bounding box center [33, 86] width 42 height 5
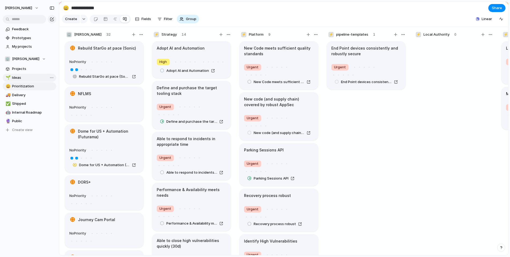
click at [28, 80] on span "Ideas" at bounding box center [33, 77] width 42 height 5
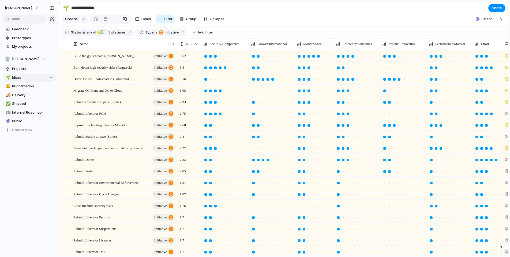
type input "*****"
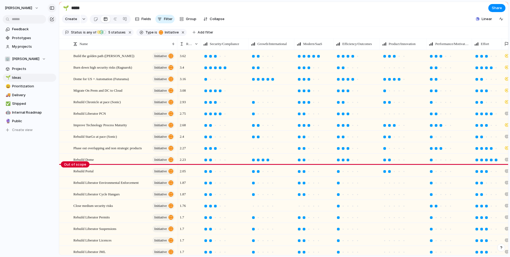
click at [54, 8] on div "button" at bounding box center [52, 8] width 5 height 4
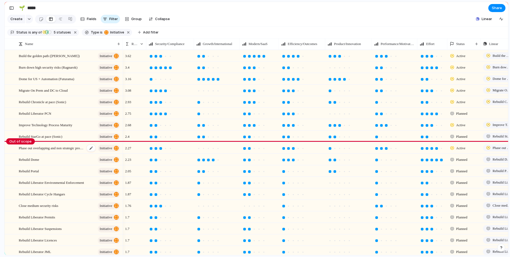
click at [49, 151] on span "Phase out overlapping and non strategic products" at bounding box center [52, 148] width 66 height 6
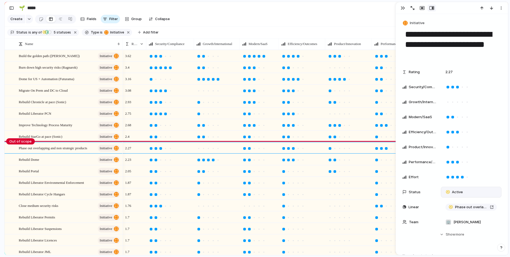
click at [461, 191] on span "Active" at bounding box center [457, 192] width 11 height 5
click at [461, 215] on span "Planned" at bounding box center [459, 214] width 14 height 5
click at [405, 9] on button "button" at bounding box center [403, 8] width 9 height 7
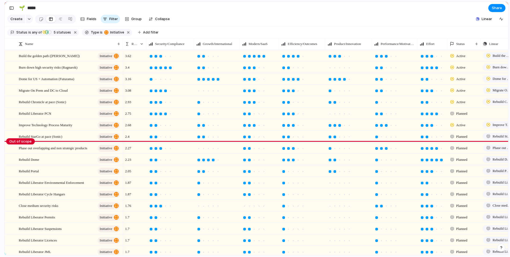
click at [316, 16] on section "Create Fields Filter Group Zoom Collapse Linear" at bounding box center [257, 20] width 504 height 13
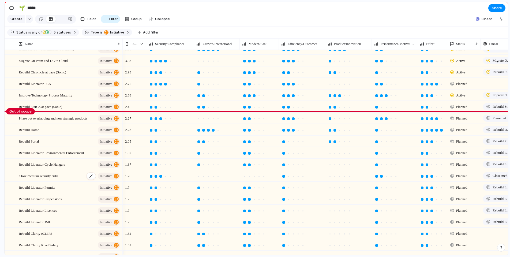
scroll to position [30, 0]
click at [292, 189] on div at bounding box center [293, 188] width 3 height 3
click at [294, 212] on div at bounding box center [293, 211] width 3 height 3
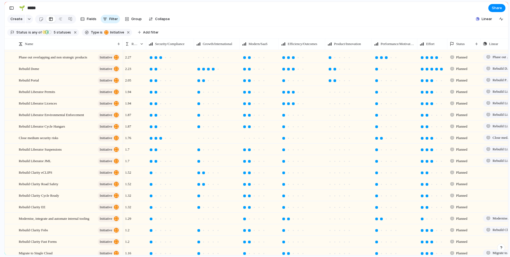
scroll to position [90, 0]
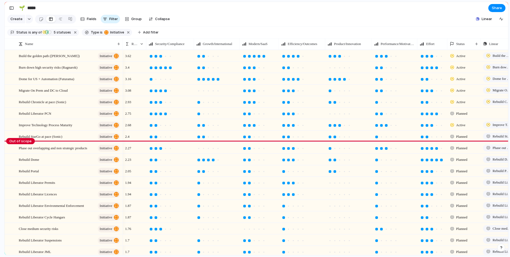
click at [224, 16] on section "Create Fields Filter Group Zoom Collapse Linear" at bounding box center [257, 20] width 504 height 13
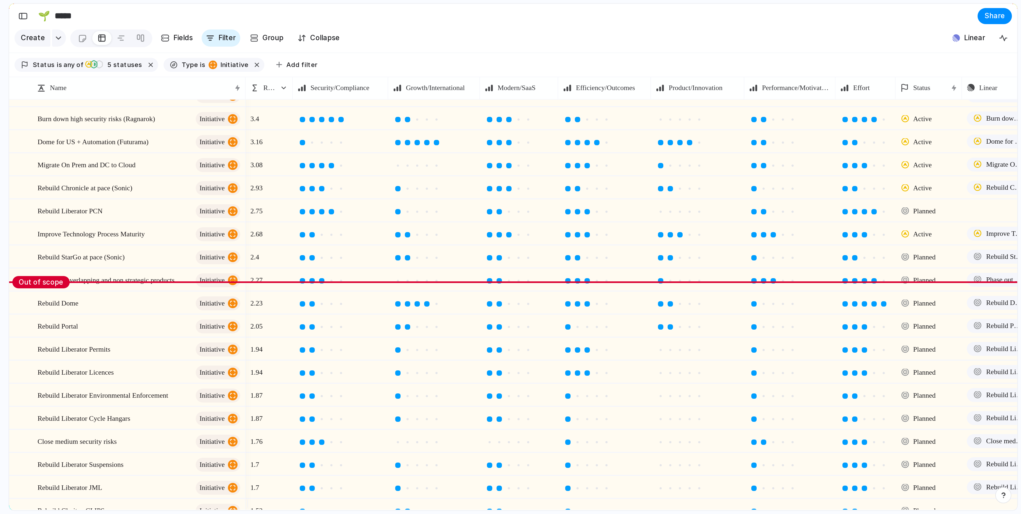
scroll to position [0, 0]
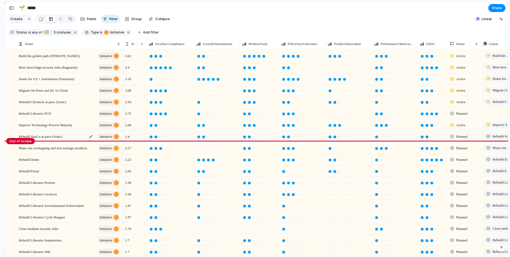
click at [72, 142] on div "Rebuild StarGo at pace (Sonic) initiative" at bounding box center [70, 136] width 102 height 11
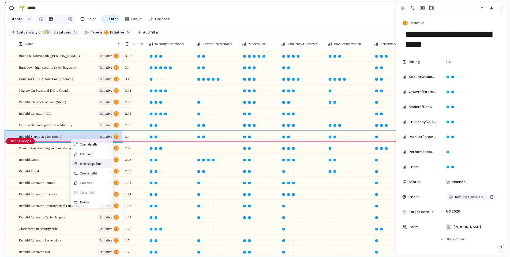
click at [92, 166] on span "Hide scope line" at bounding box center [91, 163] width 22 height 5
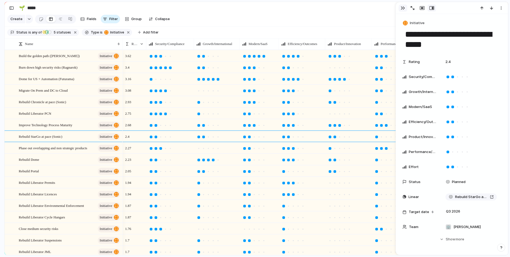
click at [401, 8] on div "button" at bounding box center [403, 8] width 4 height 4
